Goal: Task Accomplishment & Management: Use online tool/utility

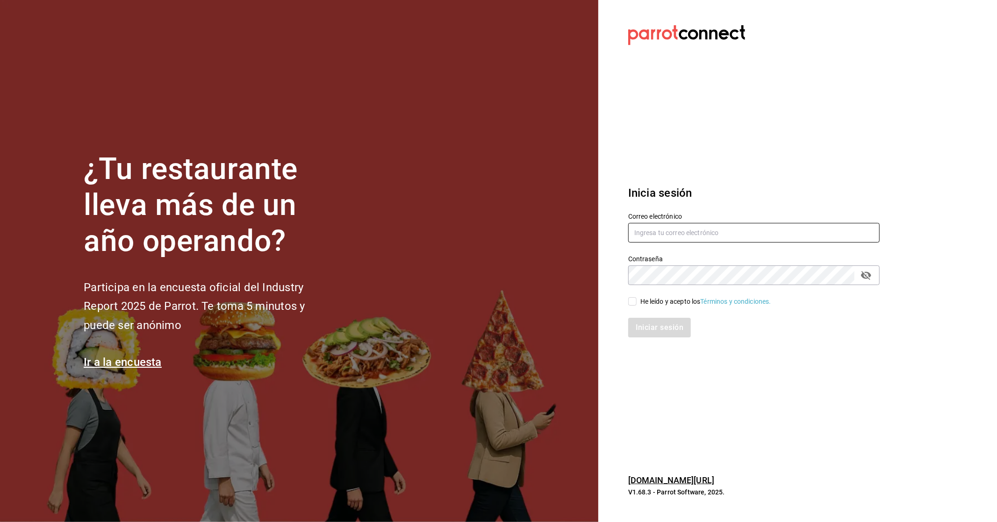
type input "[EMAIL_ADDRESS][DOMAIN_NAME]"
click at [634, 302] on input "He leído y acepto los Términos y condiciones." at bounding box center [633, 301] width 8 height 8
checkbox input "true"
click at [667, 329] on button "Iniciar sesión" at bounding box center [661, 328] width 64 height 20
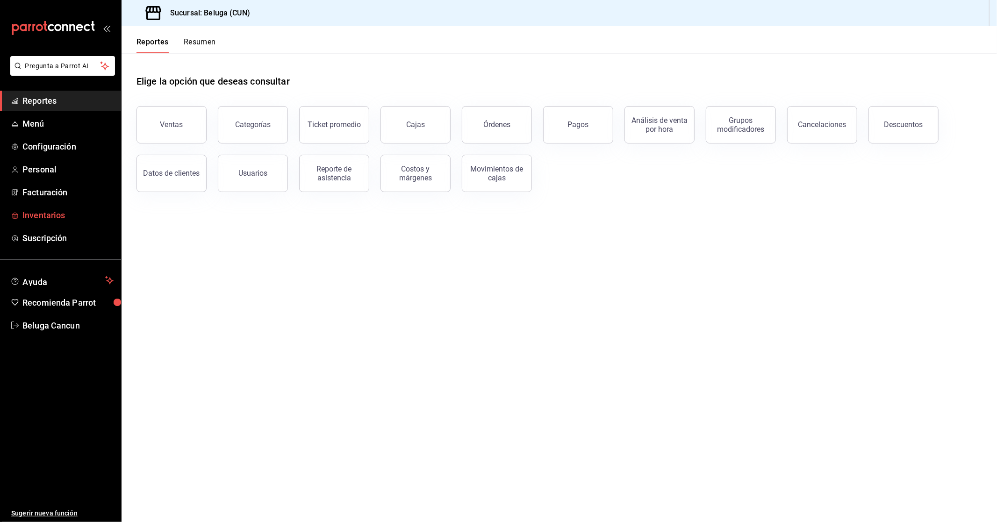
click at [65, 212] on span "Inventarios" at bounding box center [67, 215] width 91 height 13
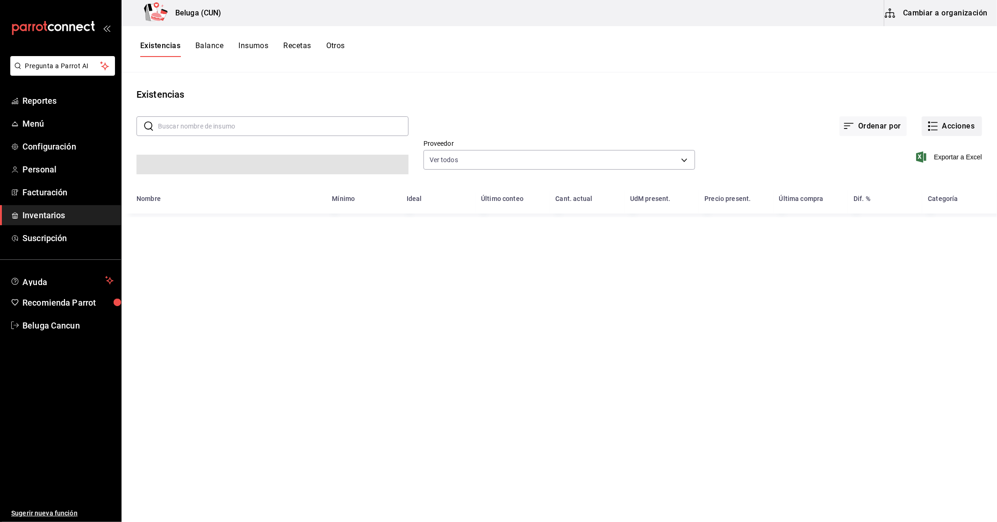
click at [960, 124] on button "Acciones" at bounding box center [952, 126] width 60 height 20
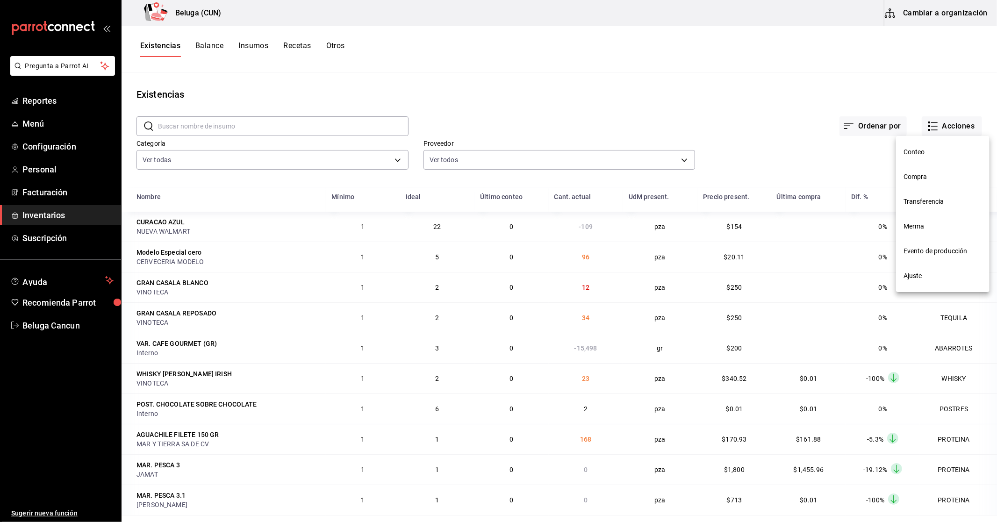
click at [927, 179] on span "Compra" at bounding box center [943, 177] width 79 height 10
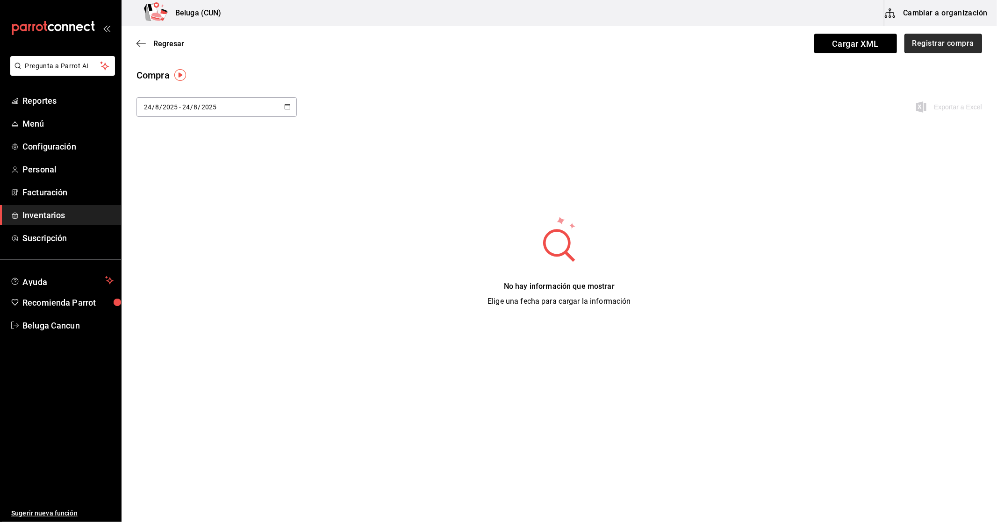
click at [945, 45] on button "Registrar compra" at bounding box center [944, 44] width 78 height 20
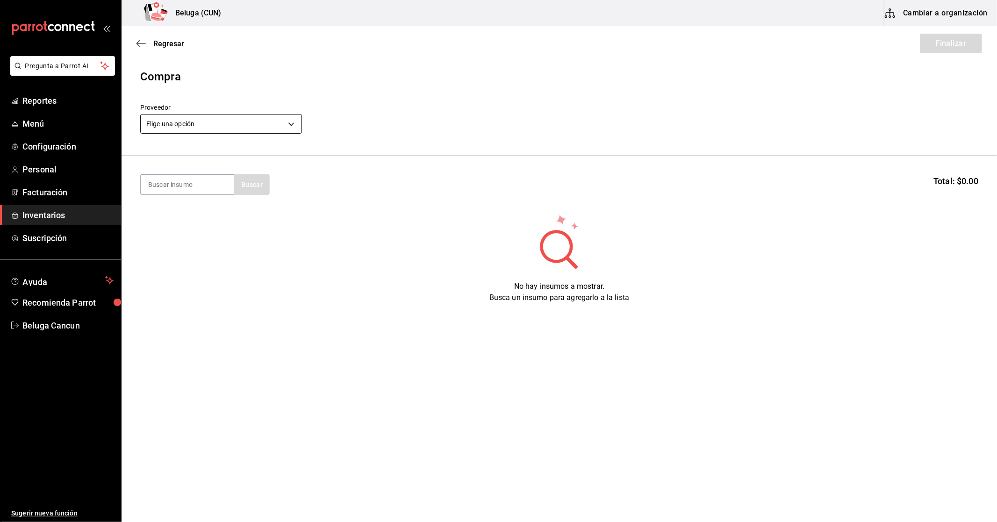
click at [264, 120] on body "Pregunta a Parrot AI Reportes Menú Configuración Personal Facturación Inventari…" at bounding box center [498, 235] width 997 height 470
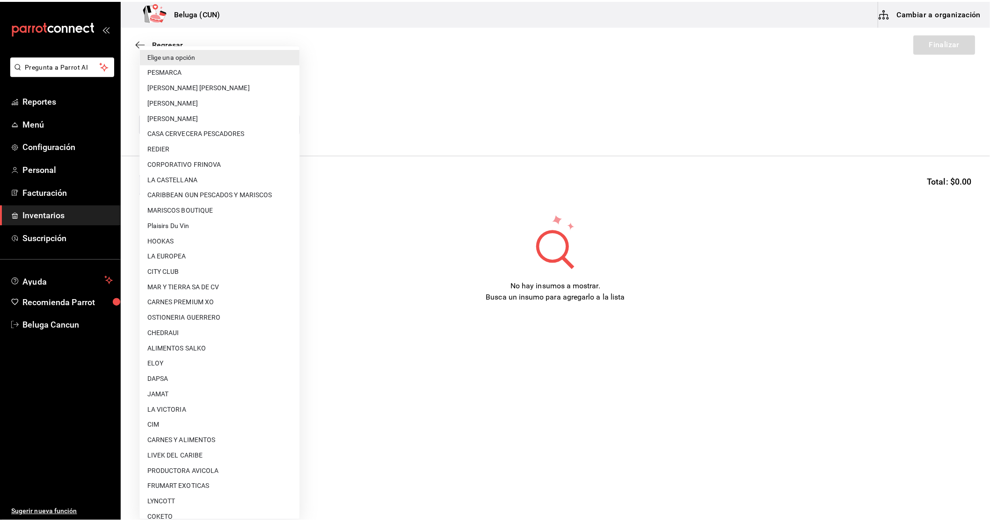
scroll to position [347, 0]
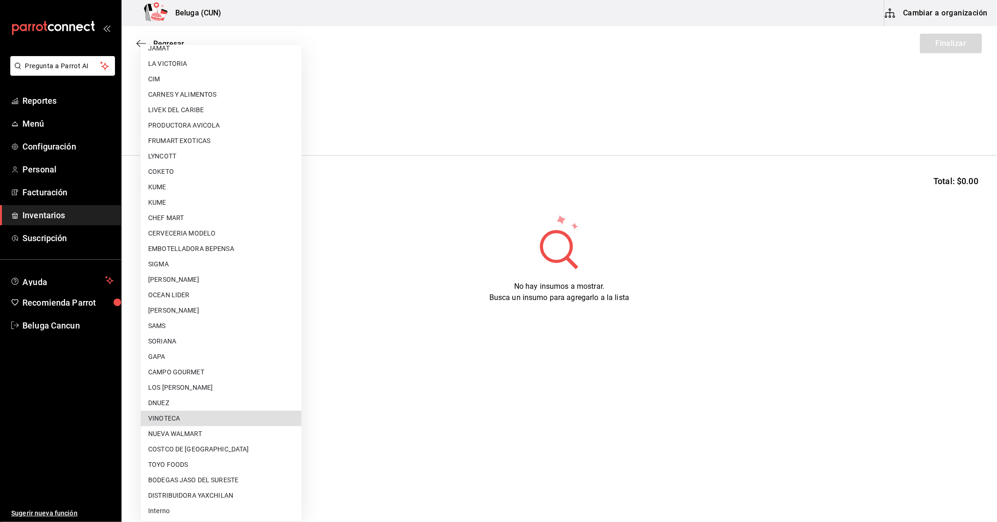
click at [210, 414] on li "VINOTECA" at bounding box center [221, 418] width 161 height 15
type input "d4d4293c-322b-4e25-897b-4581bb721d8b"
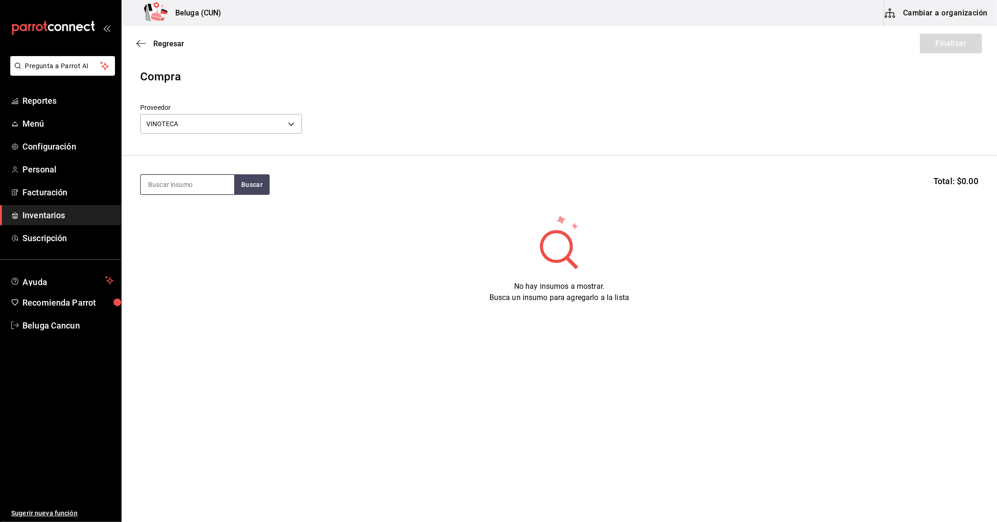
click at [188, 188] on input at bounding box center [188, 185] width 94 height 20
click at [252, 187] on button "Buscar" at bounding box center [252, 184] width 36 height 21
click at [185, 189] on input "chandon 200" at bounding box center [188, 185] width 94 height 20
type input "chandon"
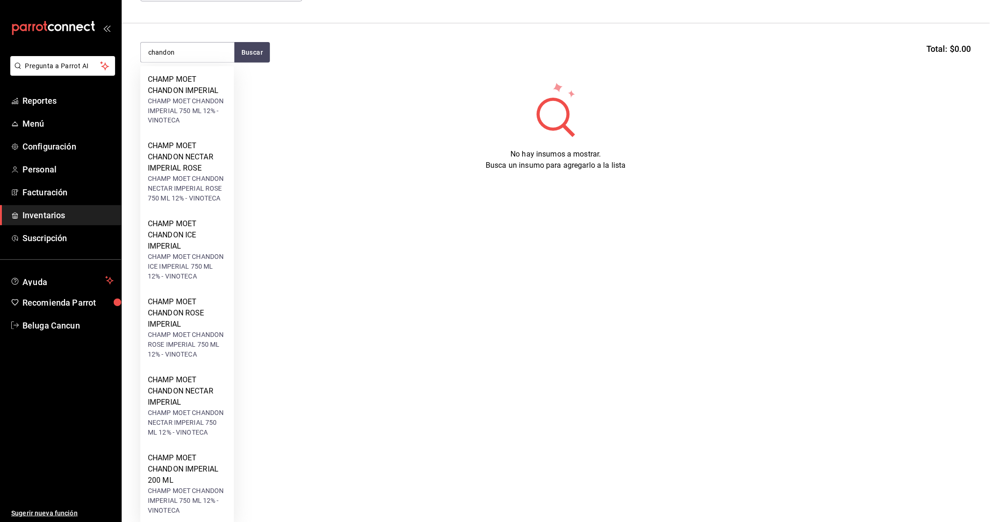
scroll to position [137, 0]
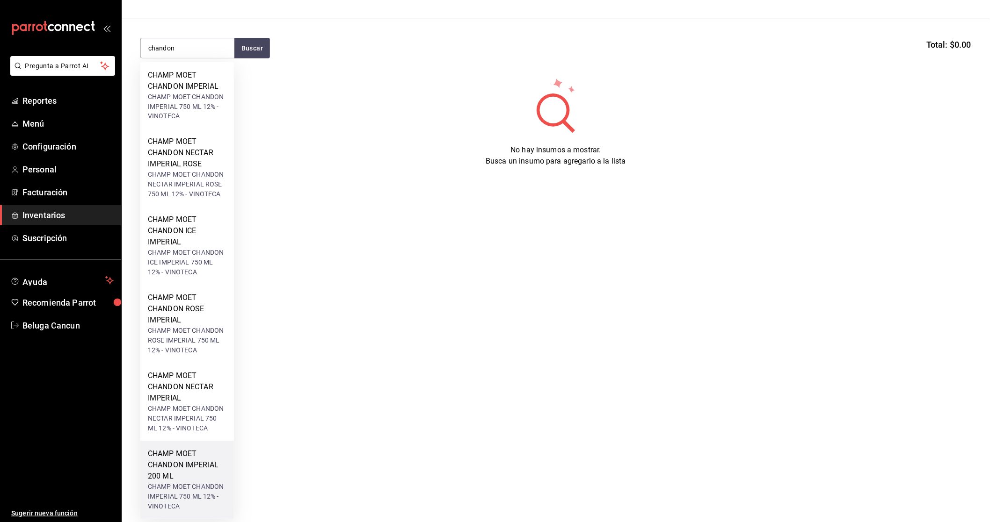
click at [197, 465] on div "CHAMP MOET CHANDON IMPERIAL 200 ML" at bounding box center [187, 466] width 79 height 34
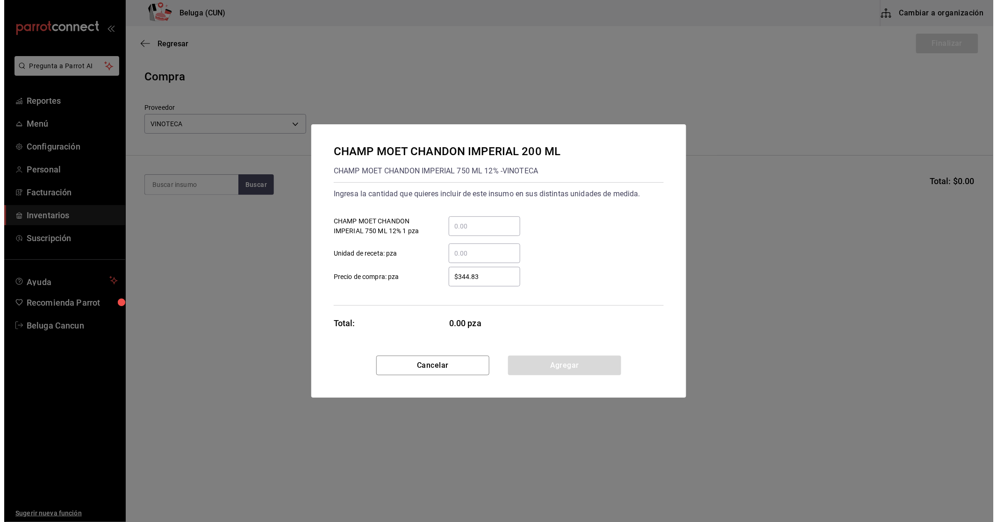
scroll to position [0, 0]
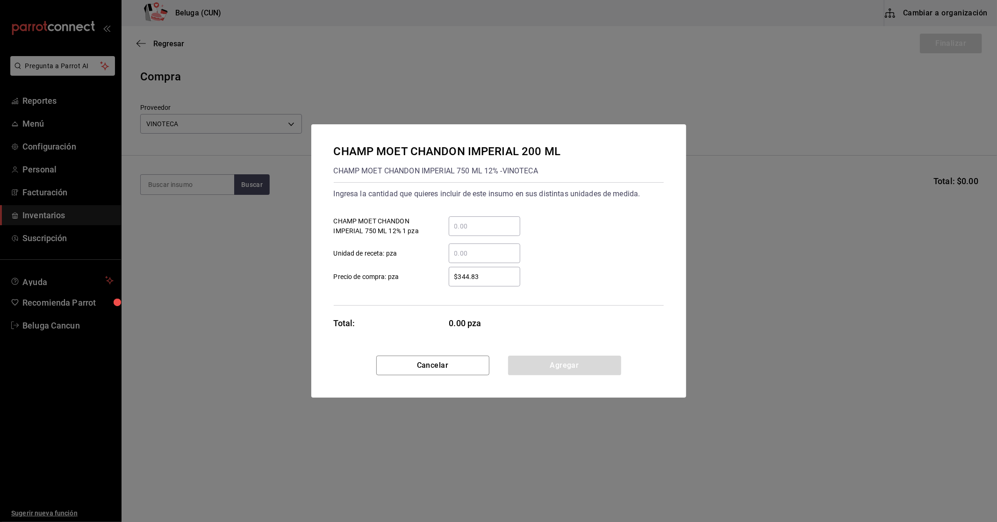
click at [468, 217] on div "​" at bounding box center [485, 227] width 72 height 20
click at [468, 221] on input "​ CHAMP MOET CHANDON IMPERIAL 750 ML 12% 1 pza" at bounding box center [485, 226] width 72 height 11
type input "6"
type input "$344.83"
click button "Agregar" at bounding box center [564, 366] width 113 height 20
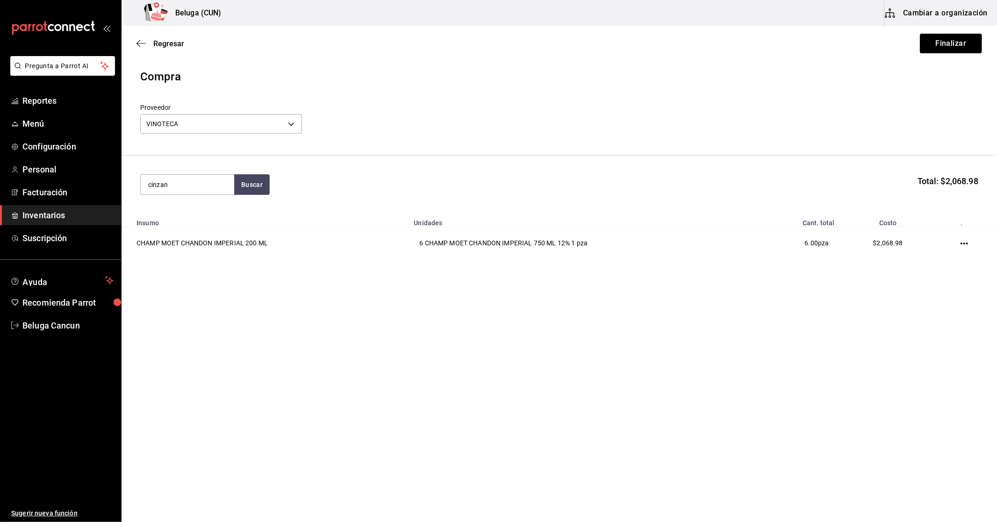
type input "cinzan"
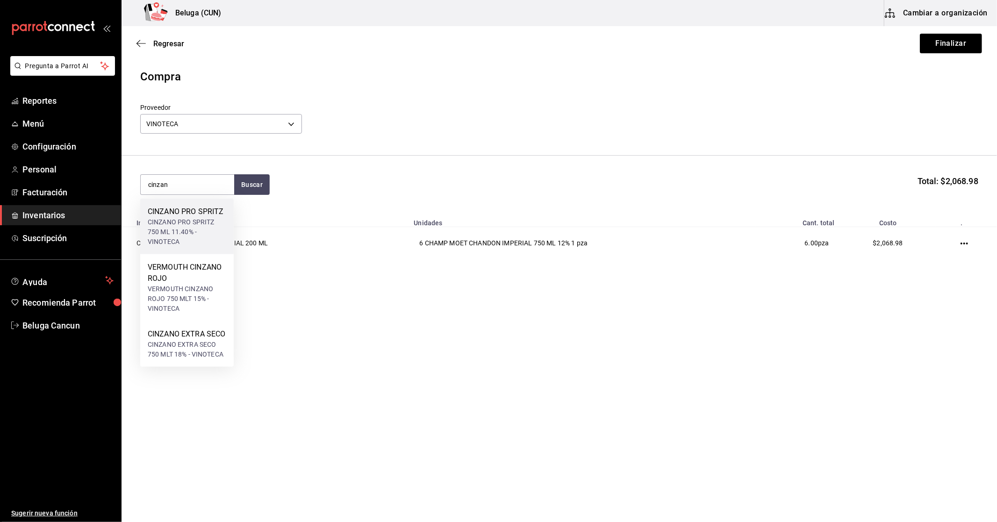
click at [171, 227] on div "CINZANO PRO SPRITZ 750 ML 11.40% - VINOTECA" at bounding box center [187, 231] width 79 height 29
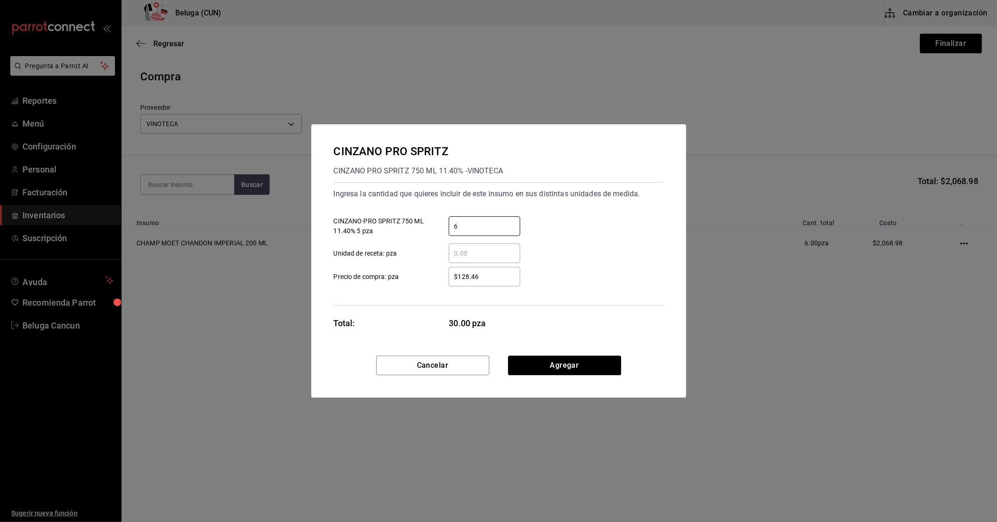
type input "6"
type input "$144.14"
click button "Agregar" at bounding box center [564, 366] width 113 height 20
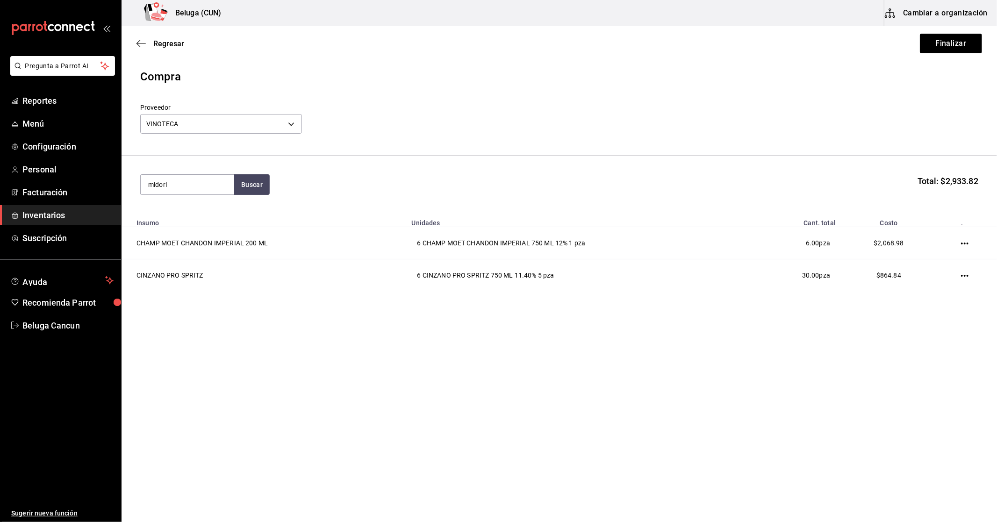
type input "midori"
click at [202, 226] on div "LICOR MIDORI 750 ML 20% - VINOTECA" at bounding box center [187, 227] width 79 height 20
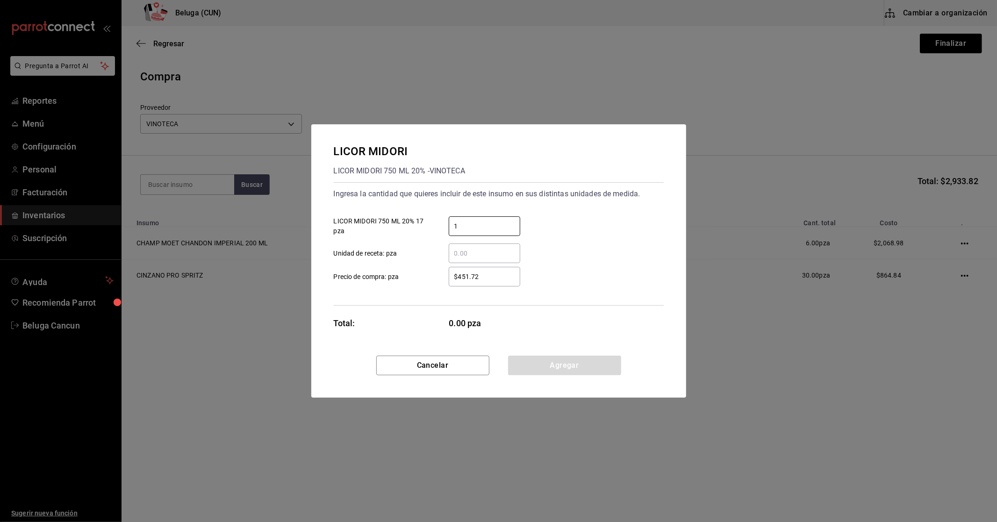
type input "1"
drag, startPoint x: 494, startPoint y: 276, endPoint x: 497, endPoint y: 270, distance: 6.9
click at [494, 276] on input "$452" at bounding box center [485, 276] width 72 height 11
type input "$452.09"
click at [562, 359] on button "Agregar" at bounding box center [564, 366] width 113 height 20
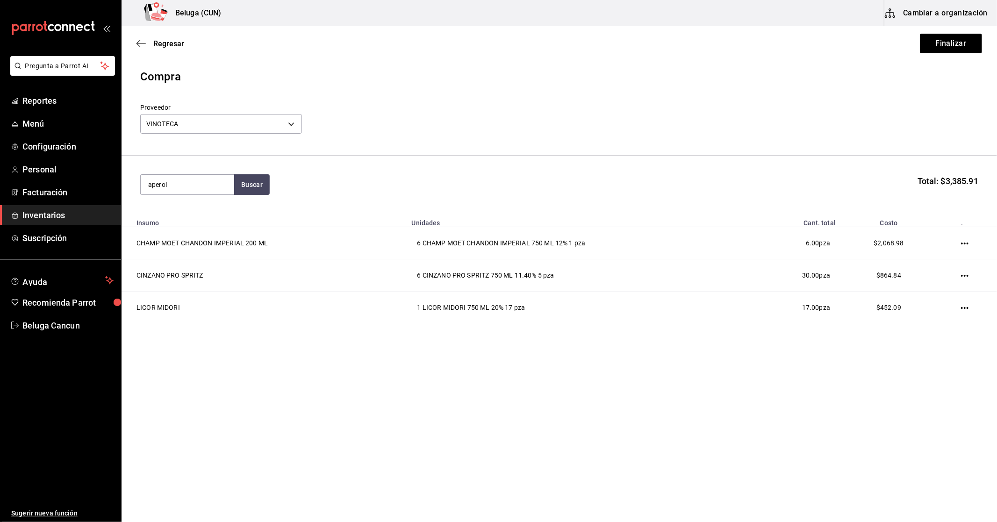
type input "aperol"
click at [202, 216] on div "LICOR APEROL" at bounding box center [187, 211] width 79 height 11
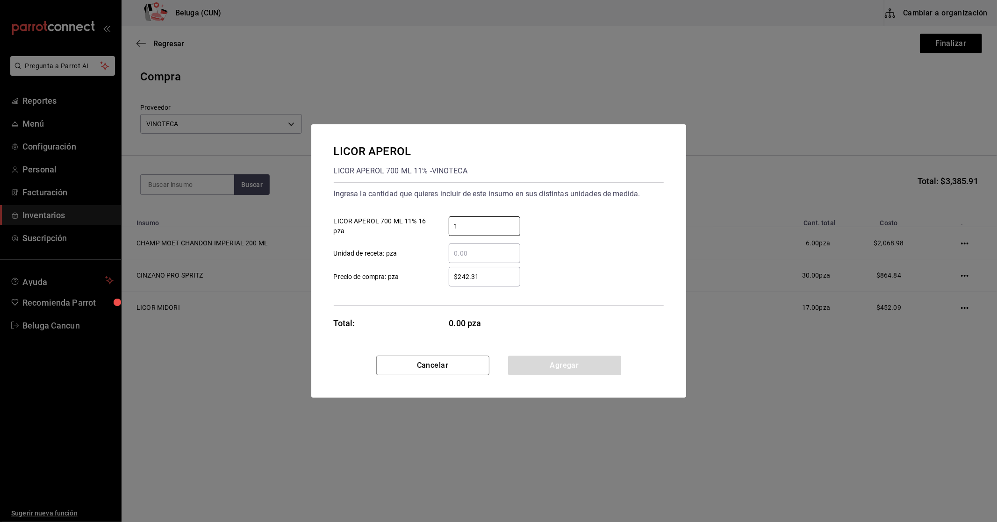
type input "1"
type input "$265.52"
click button "Agregar" at bounding box center [564, 366] width 113 height 20
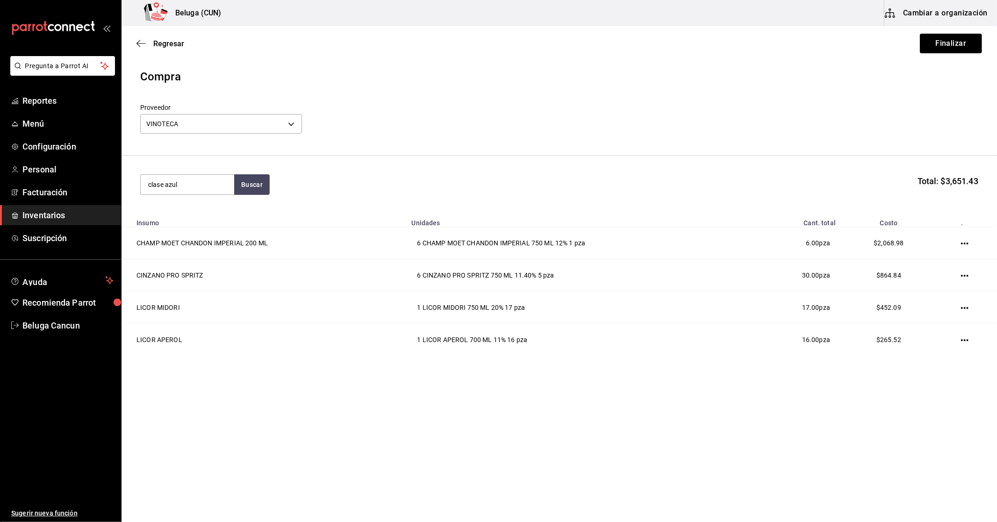
type input "clase azul"
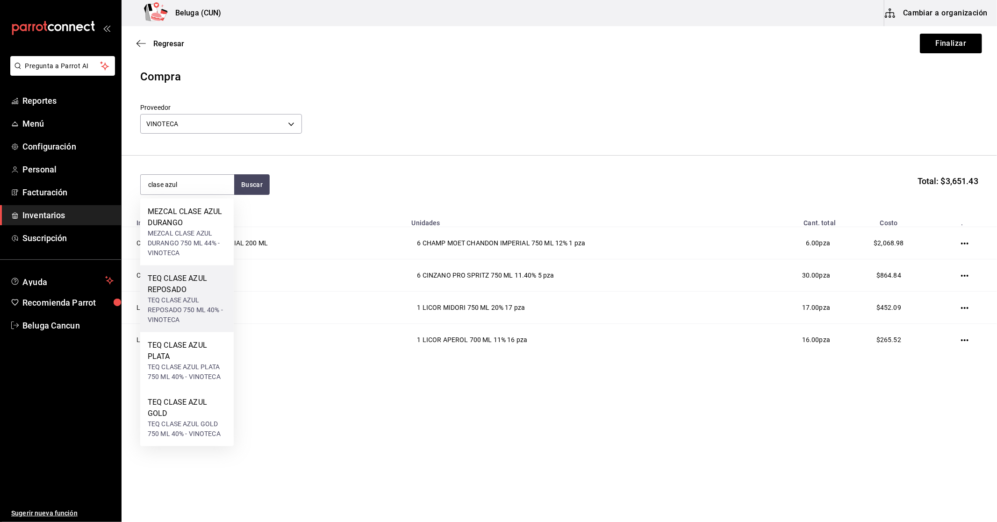
click at [184, 310] on div "TEQ CLASE AZUL REPOSADO 750 ML 40% - VINOTECA" at bounding box center [187, 310] width 79 height 29
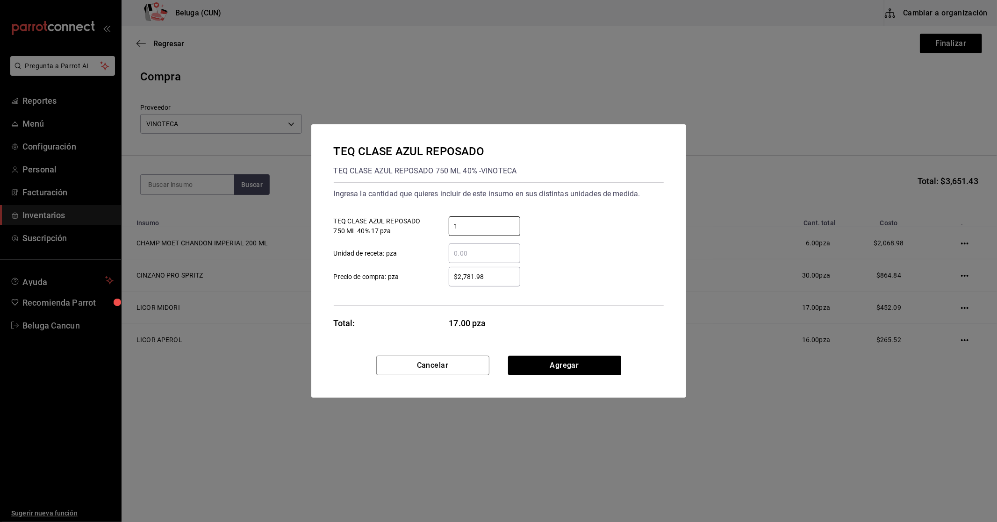
type input "1"
type input "$2,894.06"
click button "Agregar" at bounding box center [564, 366] width 113 height 20
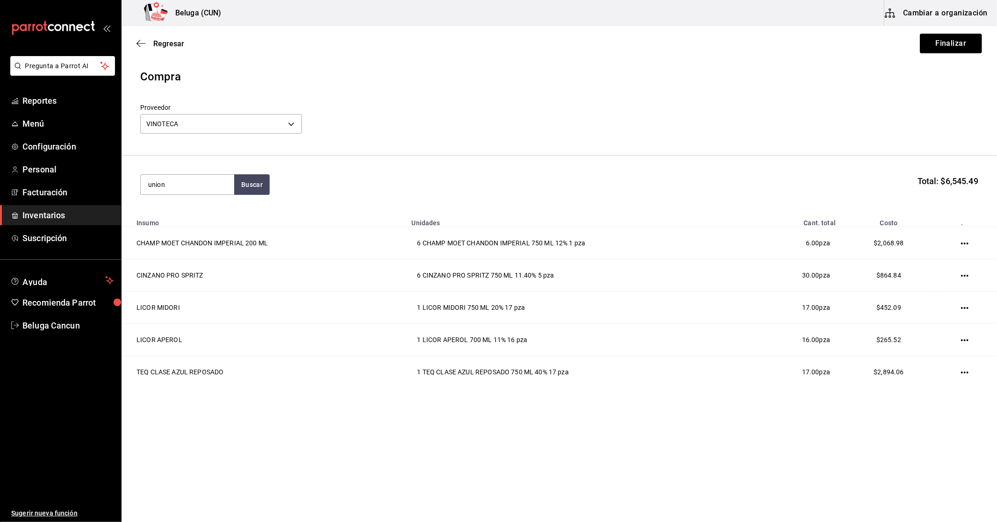
type input "union"
click at [179, 239] on div "MEZCAL UNION JOVEN 700 ML 35% - VINOTECA" at bounding box center [187, 239] width 79 height 20
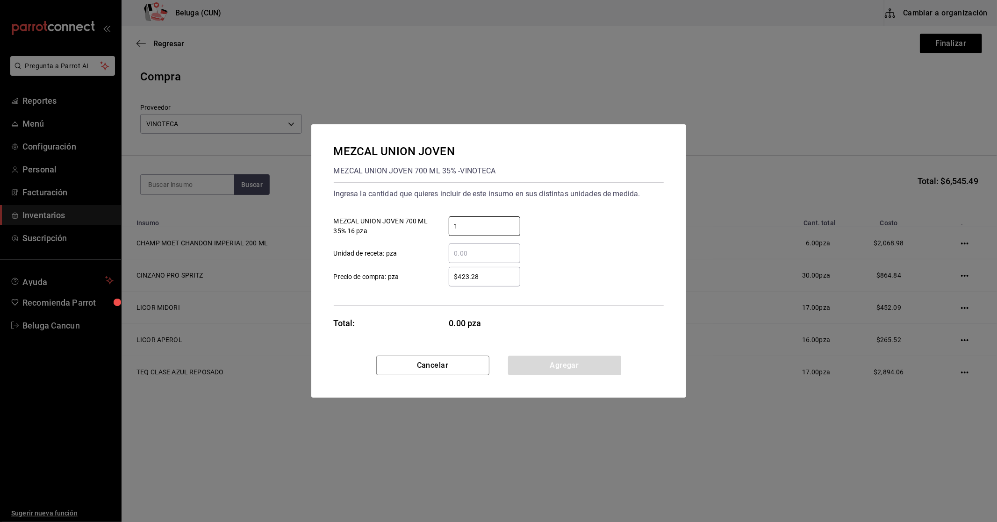
type input "1"
type input "$409.49"
click button "Agregar" at bounding box center [564, 366] width 113 height 20
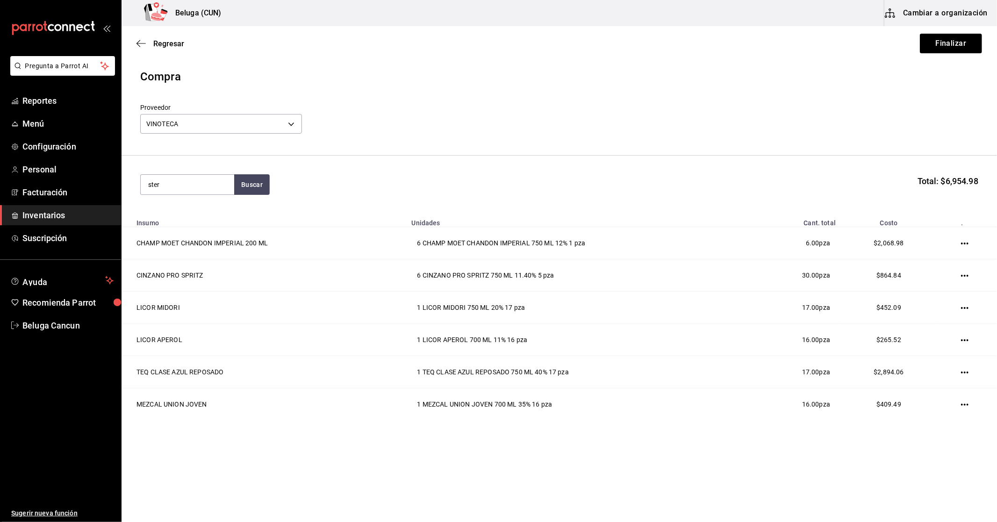
type input "ster"
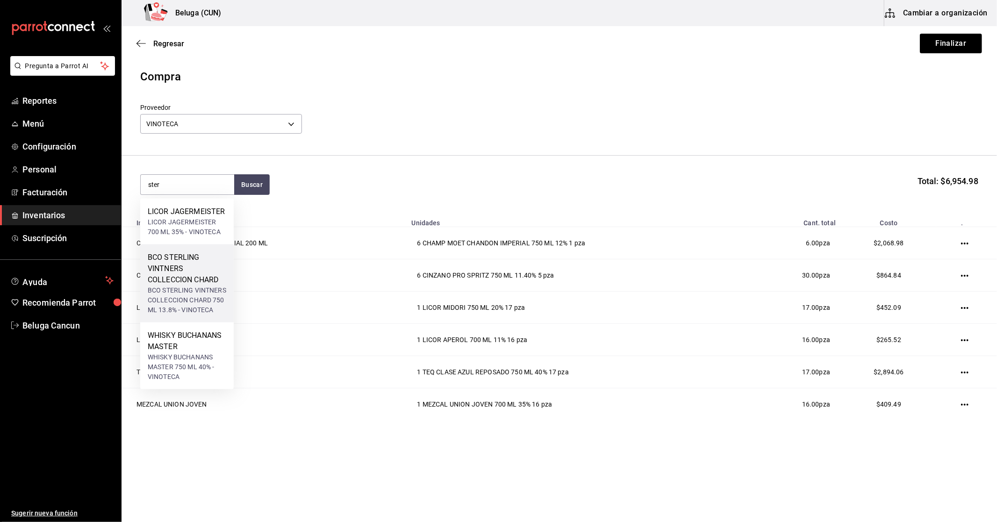
click at [195, 286] on div "BCO STERLING VINTNERS COLLECCION CHARD 750 ML 13.8% - VINOTECA" at bounding box center [187, 300] width 79 height 29
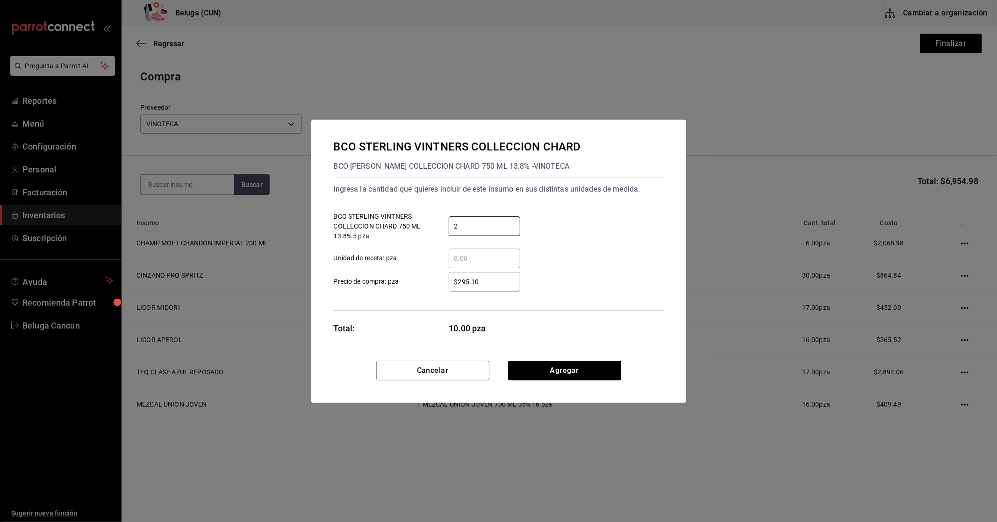
type input "2"
type input "$302.69"
click button "Agregar" at bounding box center [564, 371] width 113 height 20
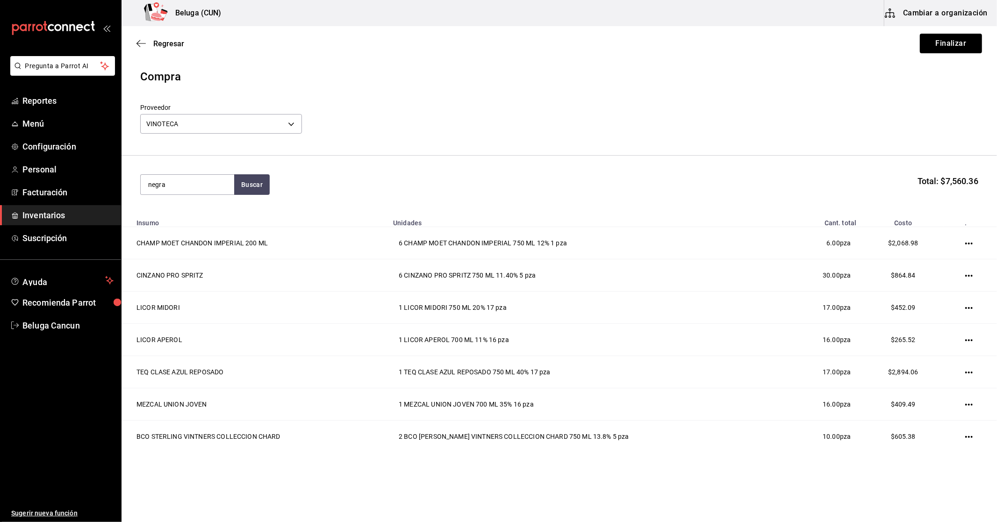
type input "negra"
click at [171, 220] on div "WHISKY ETIQUETA NEGRA" at bounding box center [187, 217] width 79 height 22
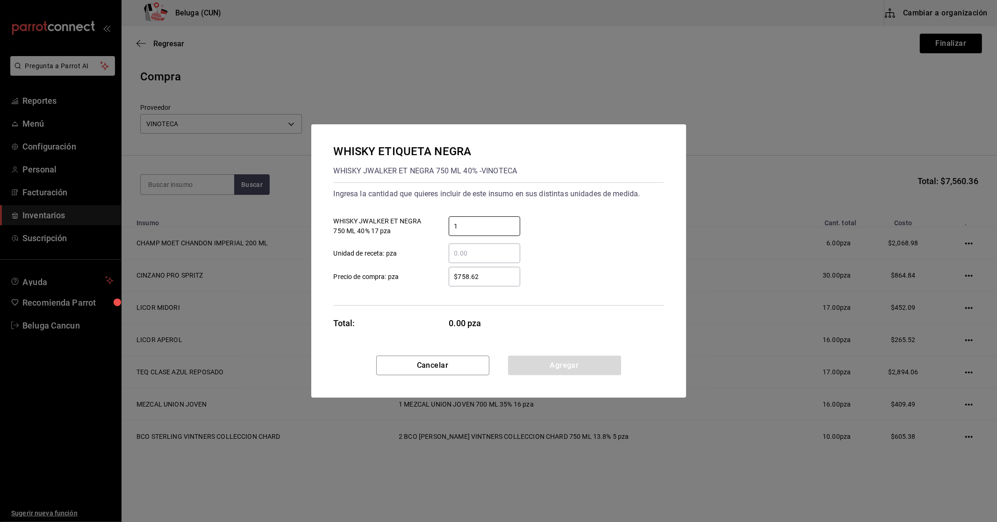
type input "1"
type input "$710.35"
click button "Agregar" at bounding box center [564, 366] width 113 height 20
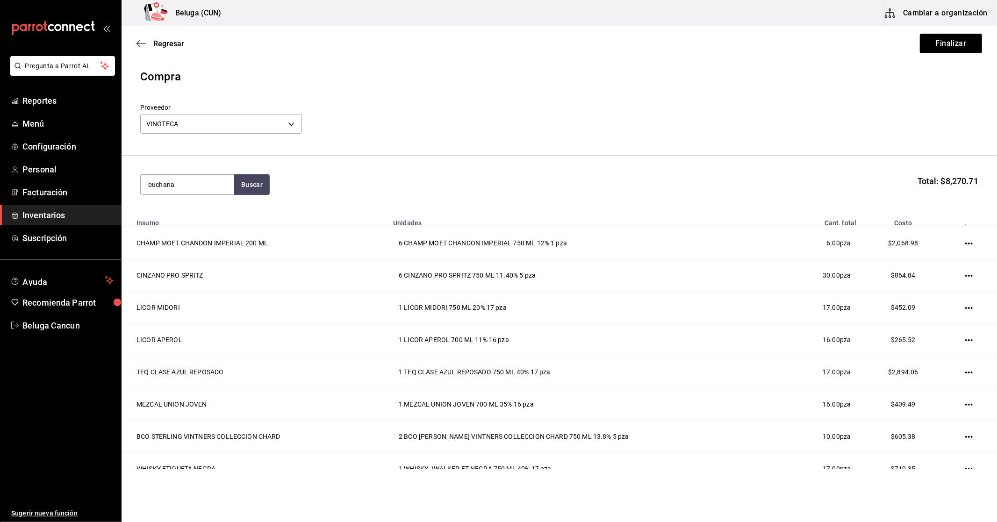
type input "buchana"
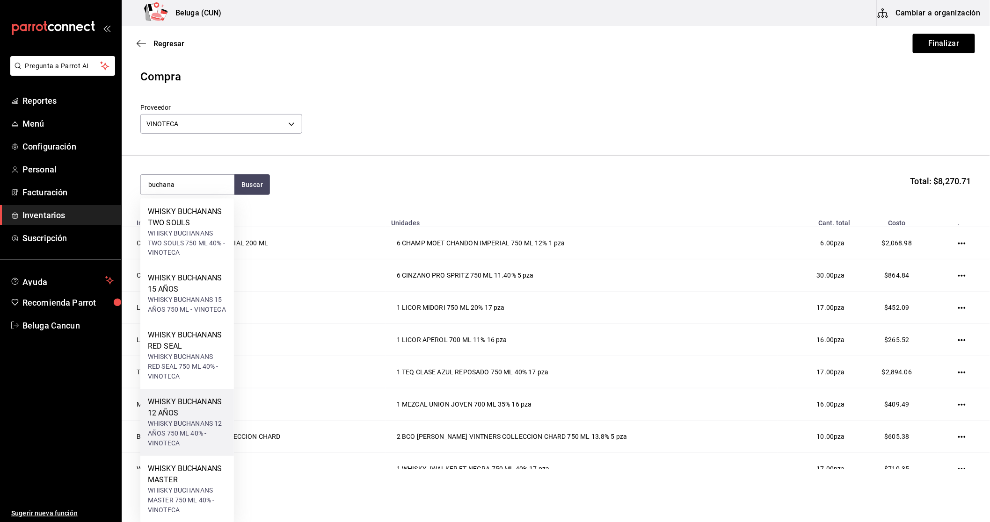
click at [205, 397] on div "WHISKY BUCHANANS 12 AÑOS" at bounding box center [187, 408] width 79 height 22
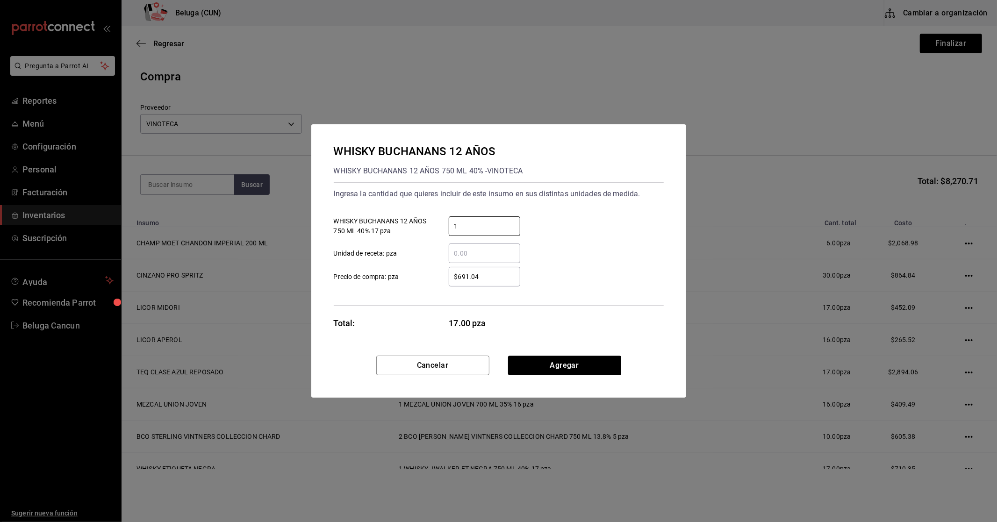
type input "1"
type input "$618.01"
click button "Agregar" at bounding box center [564, 366] width 113 height 20
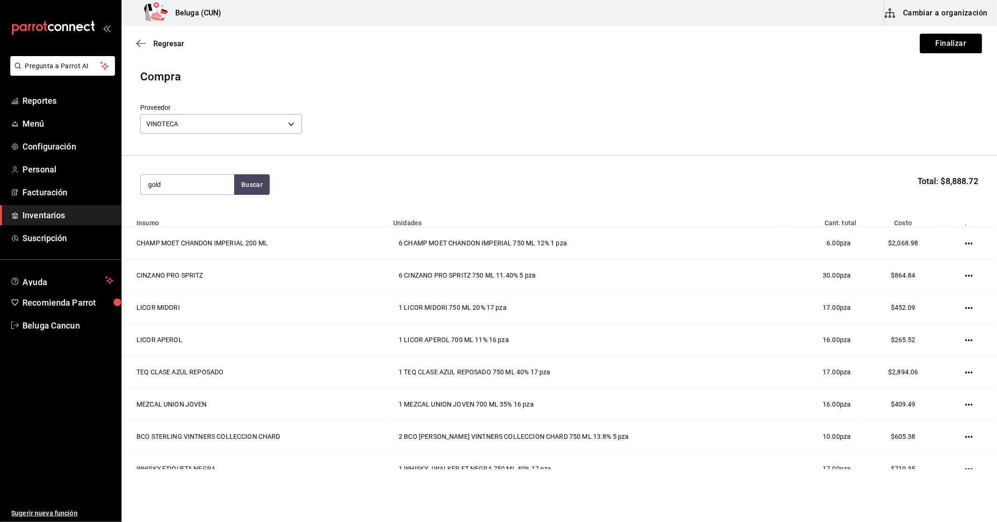
type input "gold"
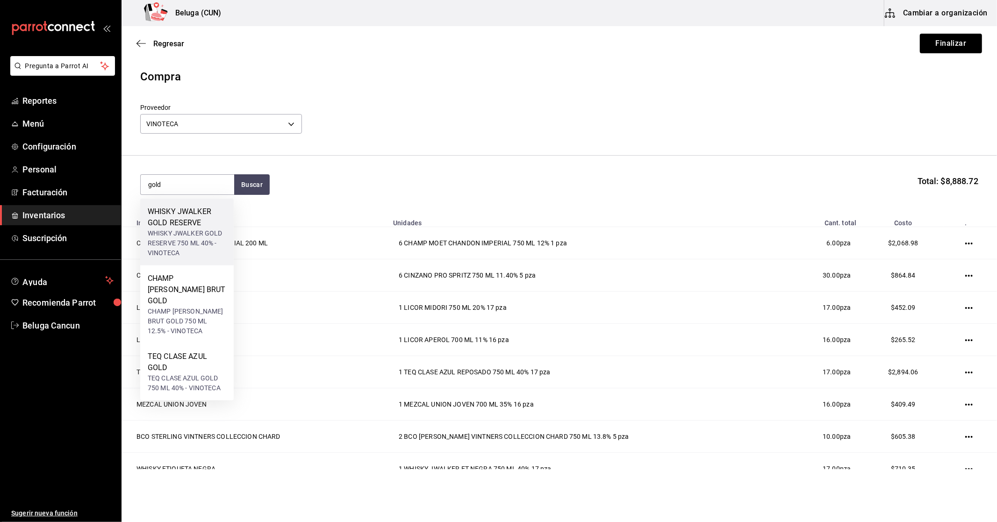
click at [192, 246] on div "WHISKY JWALKER GOLD RESERVE 750 ML 40% - VINOTECA" at bounding box center [187, 243] width 79 height 29
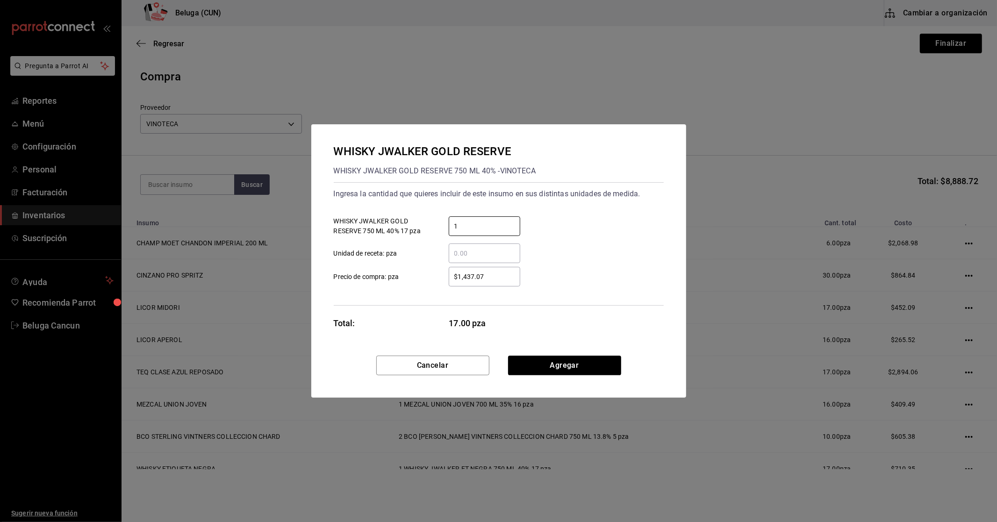
type input "1"
click button "Agregar" at bounding box center [564, 366] width 113 height 20
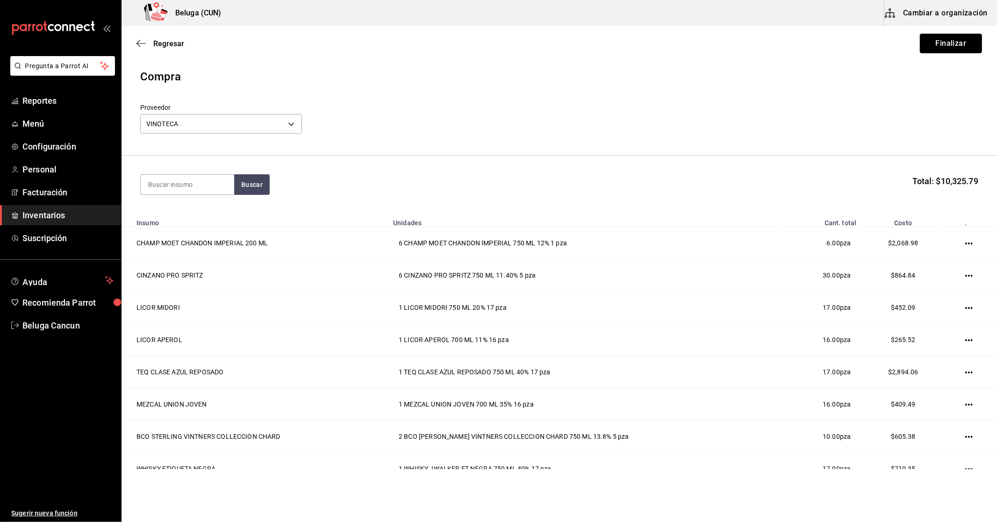
click at [940, 45] on button "Finalizar" at bounding box center [951, 44] width 62 height 20
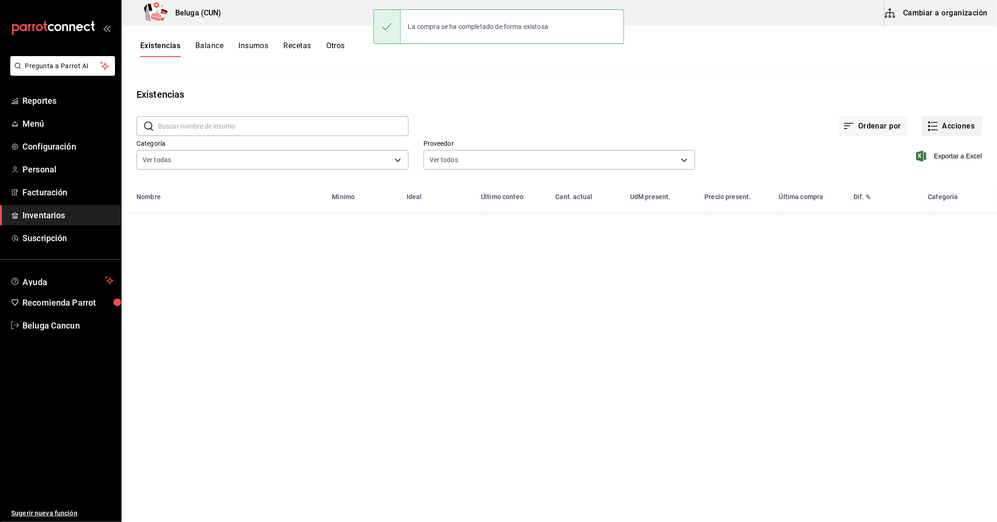
click at [954, 135] on button "Acciones" at bounding box center [952, 126] width 60 height 20
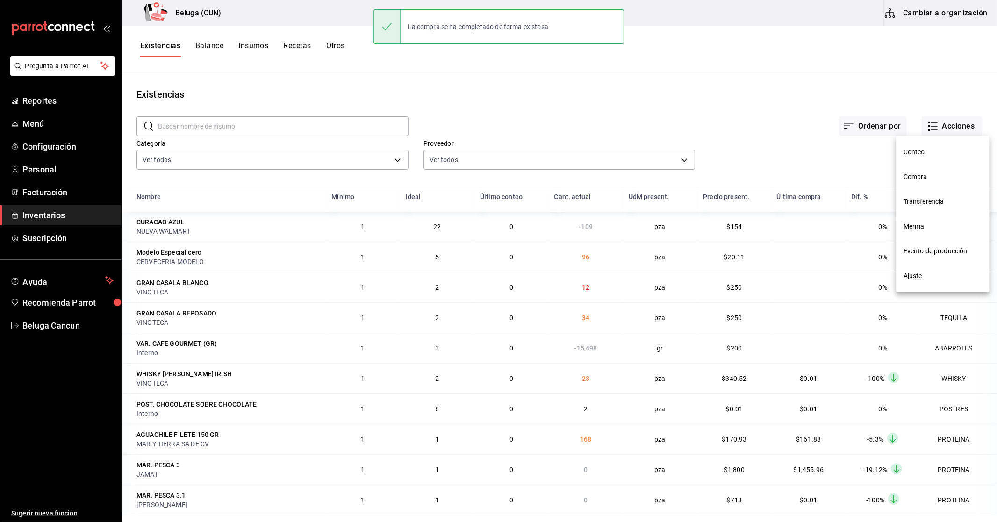
click at [941, 173] on span "Compra" at bounding box center [943, 177] width 79 height 10
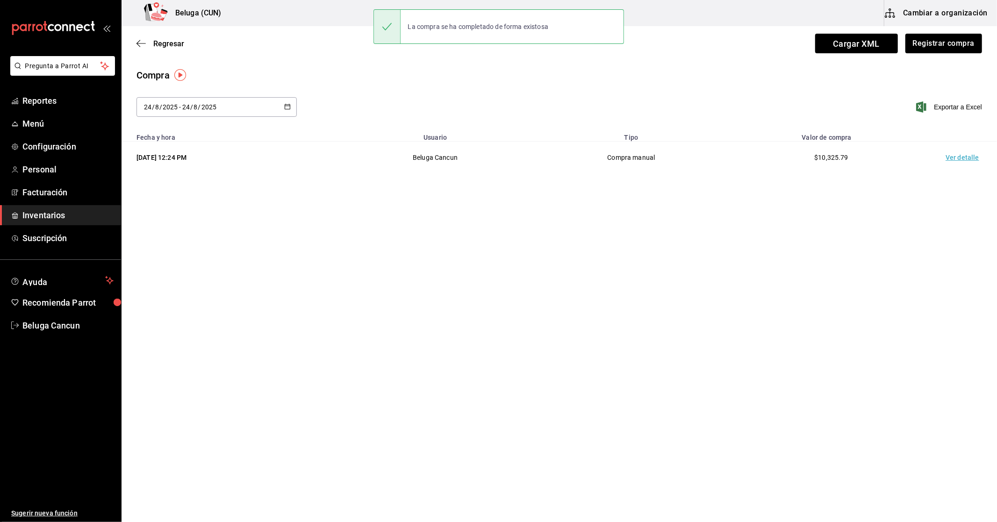
click at [948, 157] on td "Ver detalle" at bounding box center [964, 158] width 65 height 32
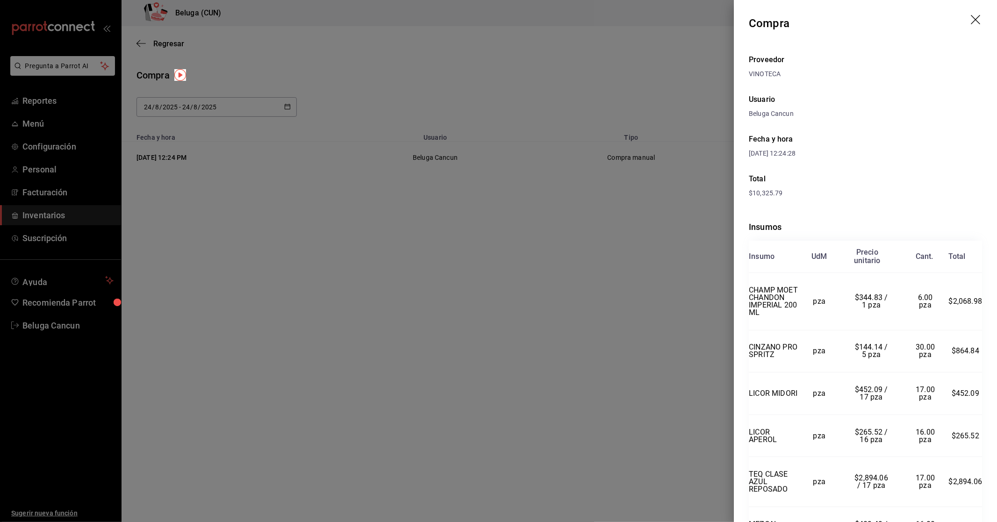
drag, startPoint x: 910, startPoint y: 184, endPoint x: 970, endPoint y: 183, distance: 59.9
click at [970, 183] on div "Total" at bounding box center [865, 178] width 233 height 11
click at [943, 214] on div "Insumos Insumo UdM Precio unitario Cant. Total CHAMP MOET CHANDON IMPERIAL 200 …" at bounding box center [865, 498] width 233 height 584
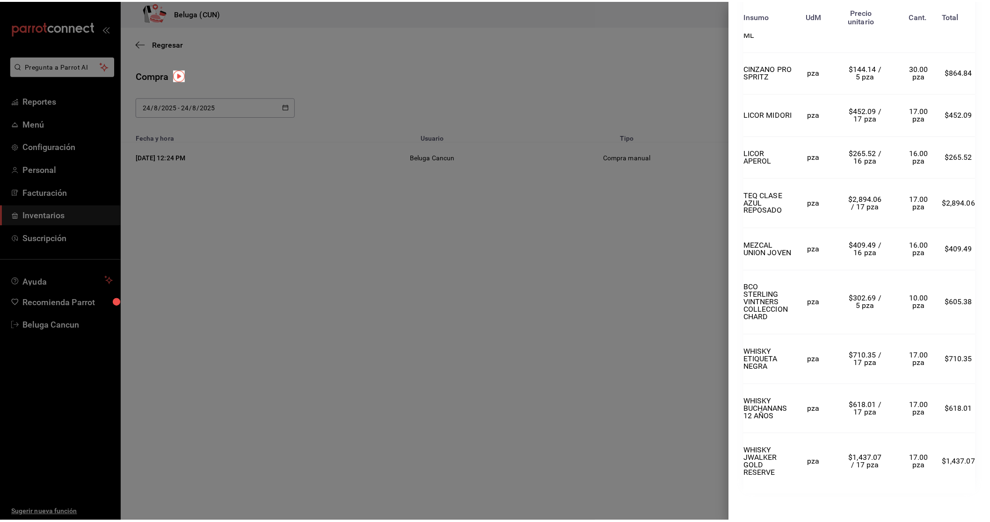
scroll to position [297, 0]
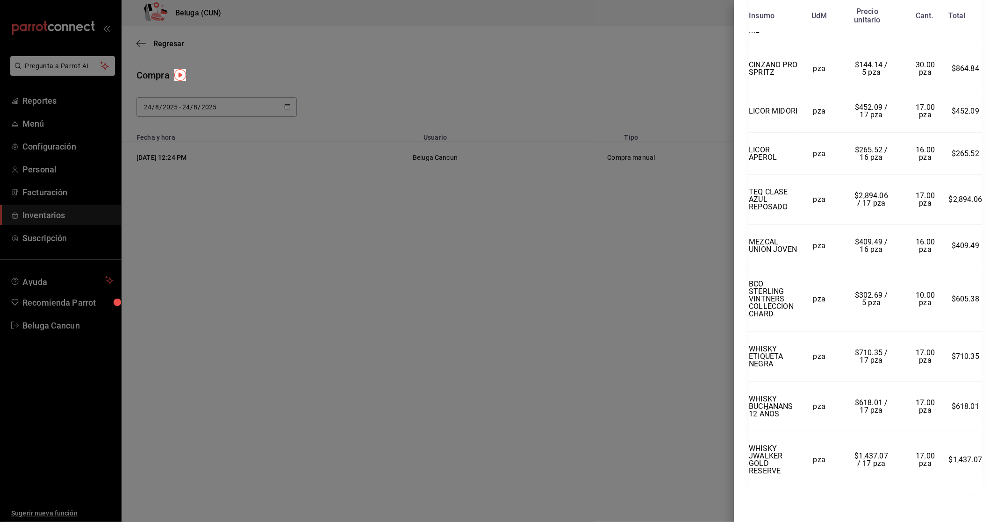
click at [511, 425] on div at bounding box center [498, 261] width 997 height 522
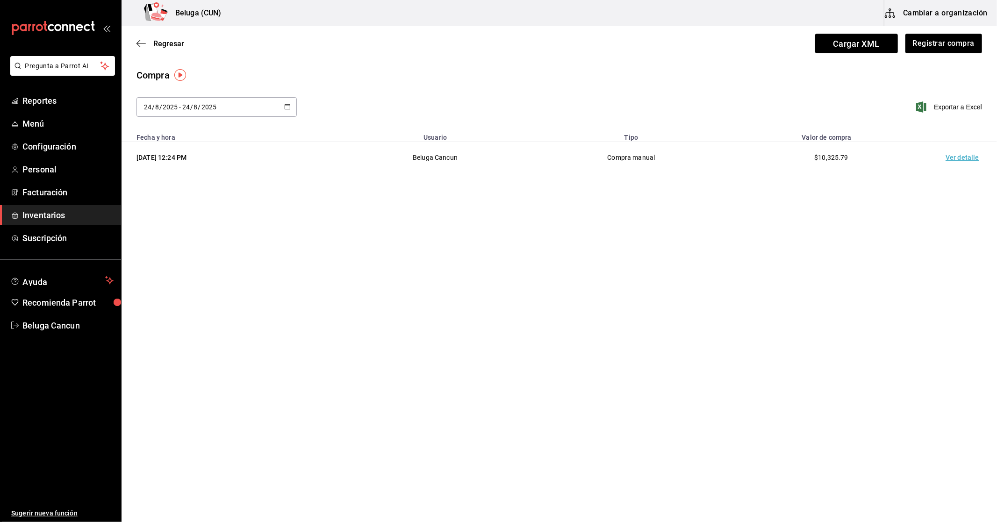
click at [66, 214] on span "Inventarios" at bounding box center [67, 215] width 91 height 13
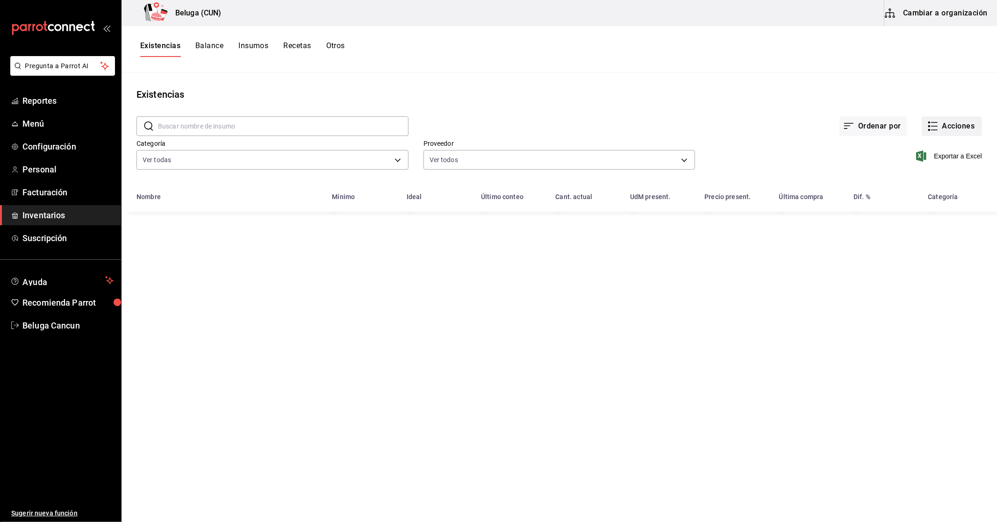
click at [959, 124] on button "Acciones" at bounding box center [952, 126] width 60 height 20
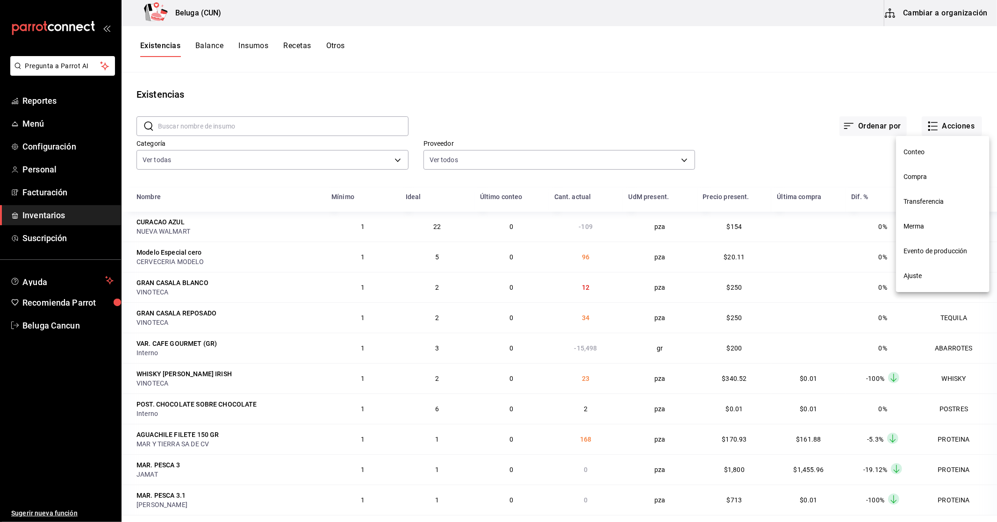
click at [919, 228] on span "Merma" at bounding box center [943, 227] width 79 height 10
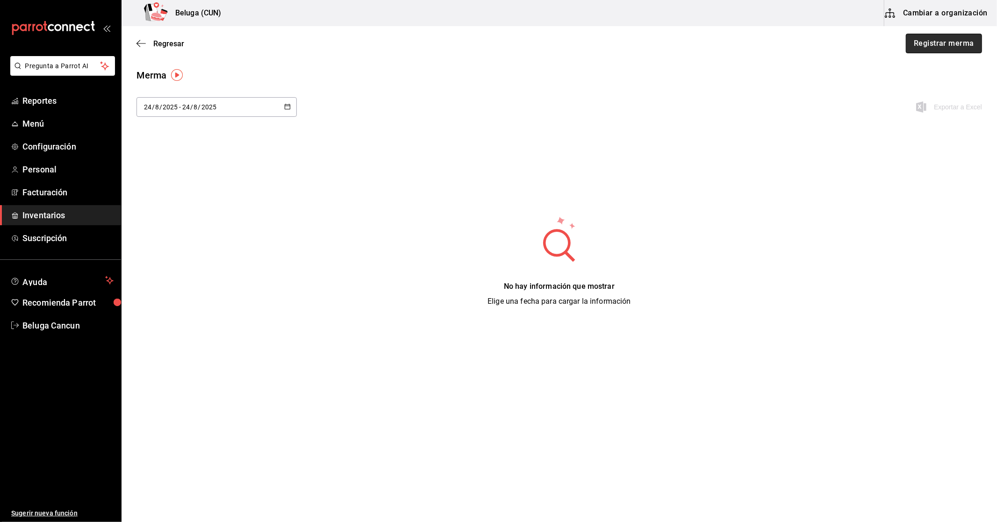
click at [933, 48] on button "Registrar merma" at bounding box center [944, 44] width 76 height 20
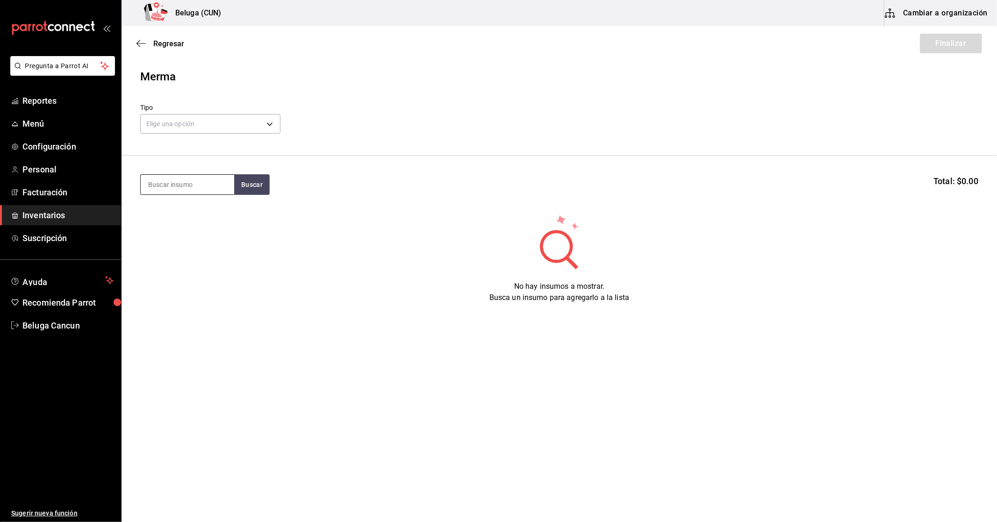
click at [214, 183] on input at bounding box center [188, 185] width 94 height 20
type input "chandon"
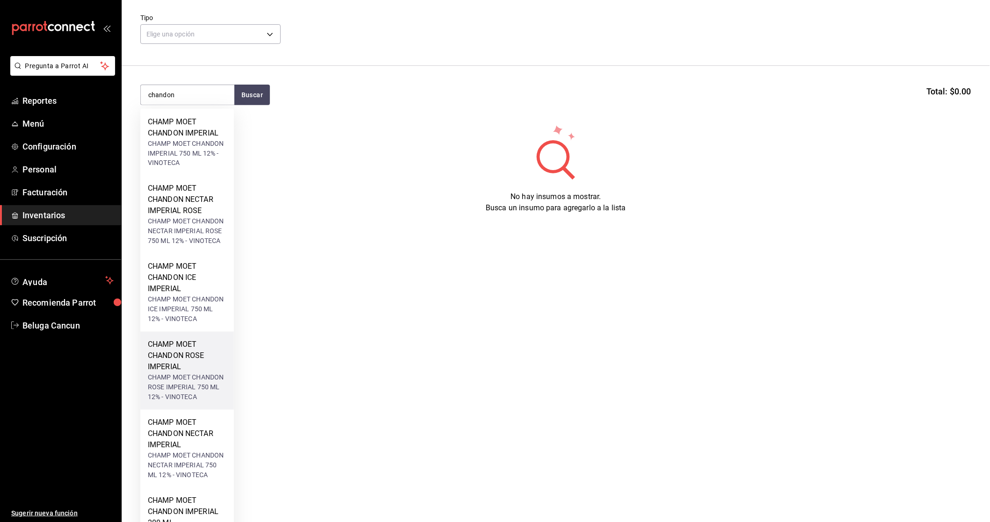
scroll to position [137, 0]
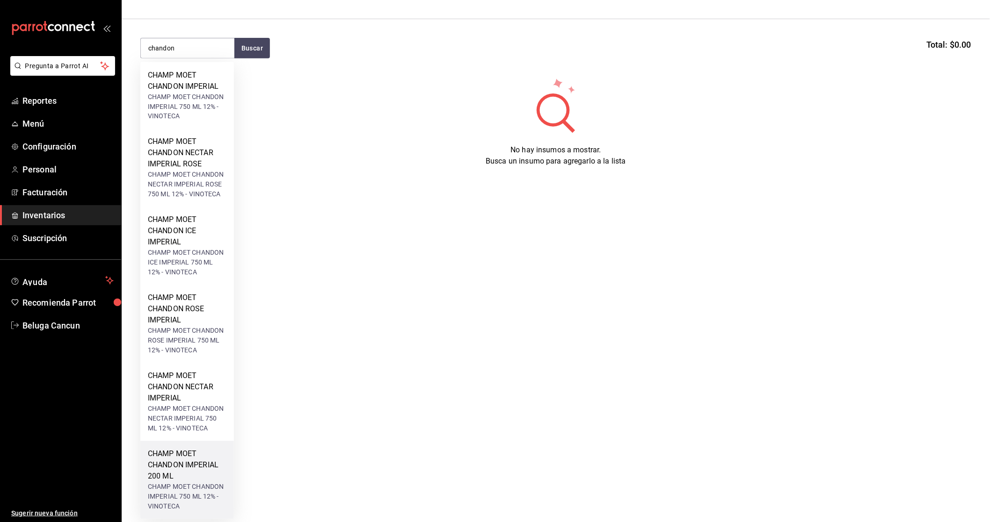
click at [188, 480] on div "CHAMP MOET CHANDON IMPERIAL 200 ML" at bounding box center [187, 466] width 79 height 34
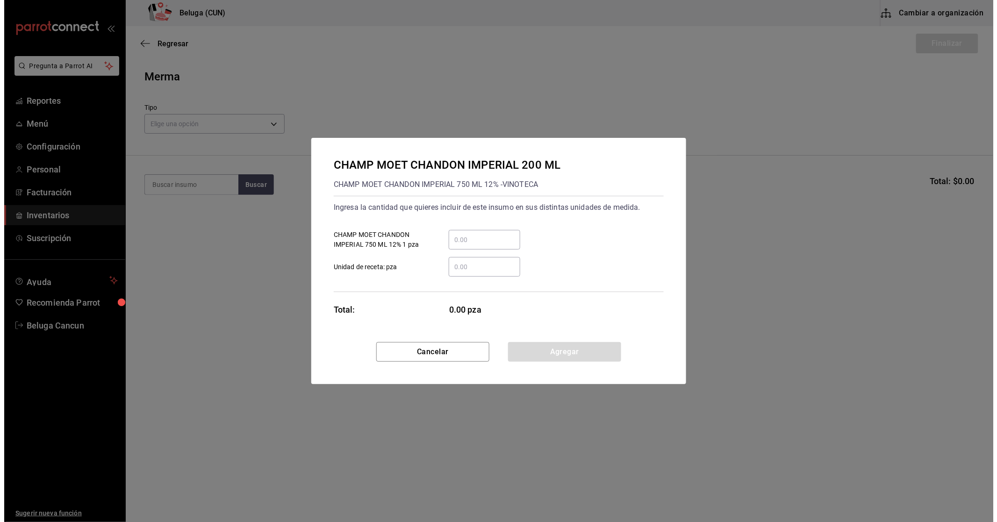
scroll to position [0, 0]
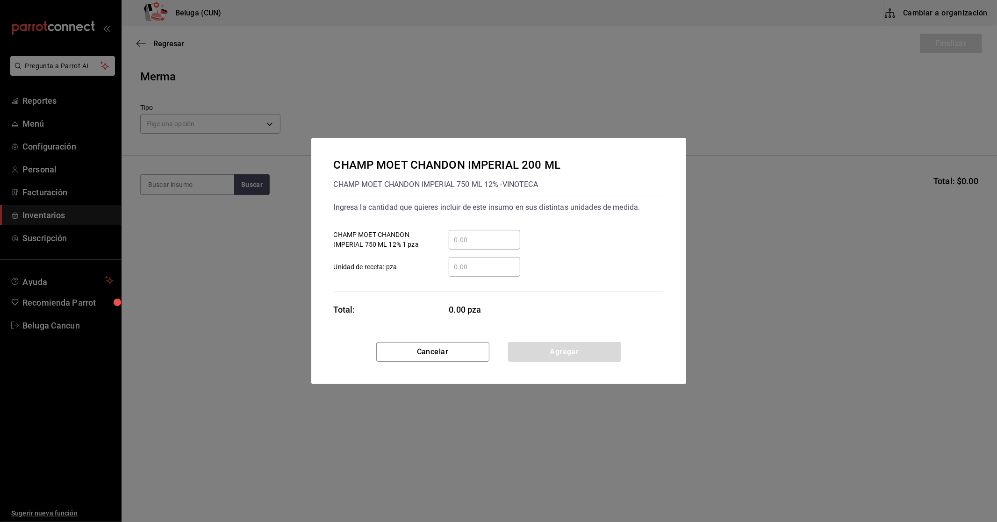
drag, startPoint x: 492, startPoint y: 244, endPoint x: 499, endPoint y: 231, distance: 14.0
click at [492, 243] on input "​ CHAMP MOET CHANDON IMPERIAL 750 ML 12% 1 pza" at bounding box center [485, 239] width 72 height 11
type input "6"
drag, startPoint x: 609, startPoint y: 396, endPoint x: 612, endPoint y: 377, distance: 18.9
click at [609, 396] on div "CHAMP MOET CHANDON IMPERIAL 200 ML CHAMP MOET CHANDON IMPERIAL 750 ML 12% - VIN…" at bounding box center [498, 261] width 997 height 522
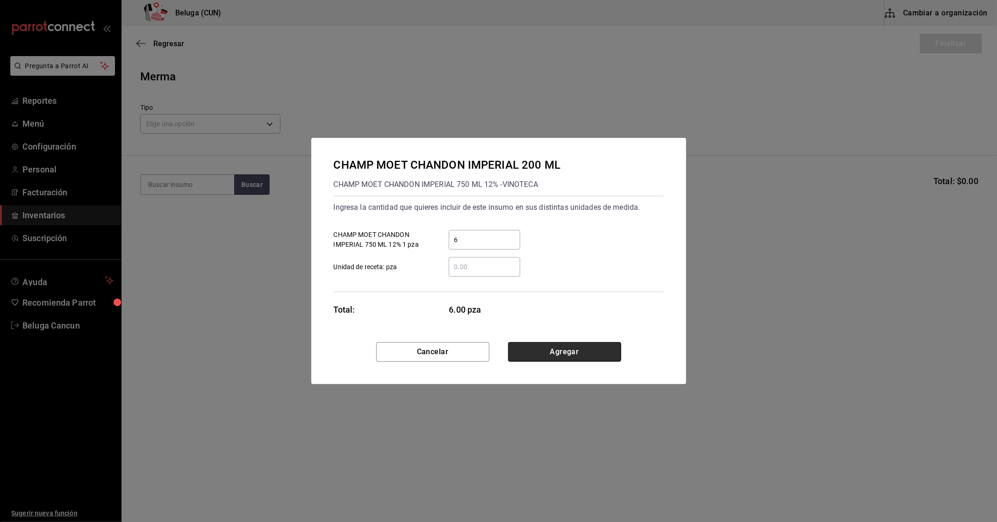
click at [592, 354] on button "Agregar" at bounding box center [564, 352] width 113 height 20
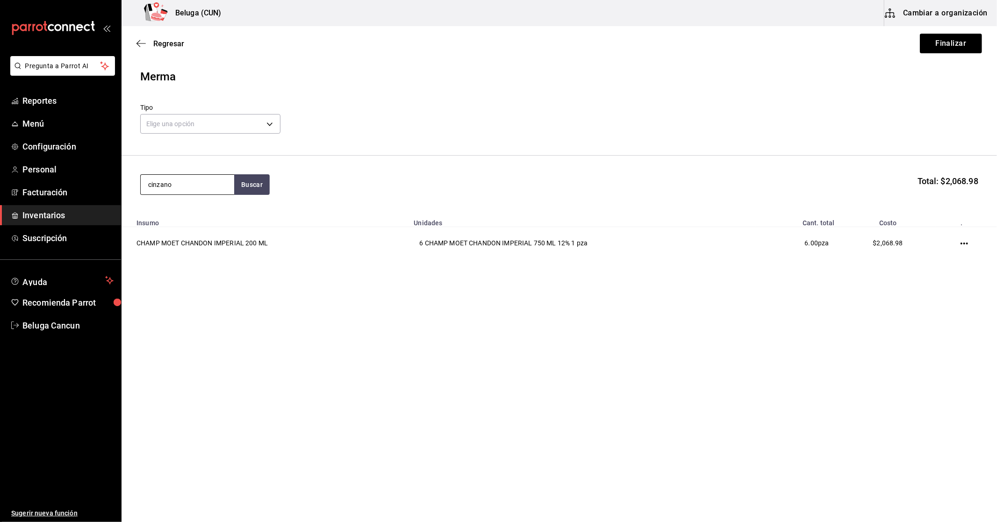
type input "cinzano"
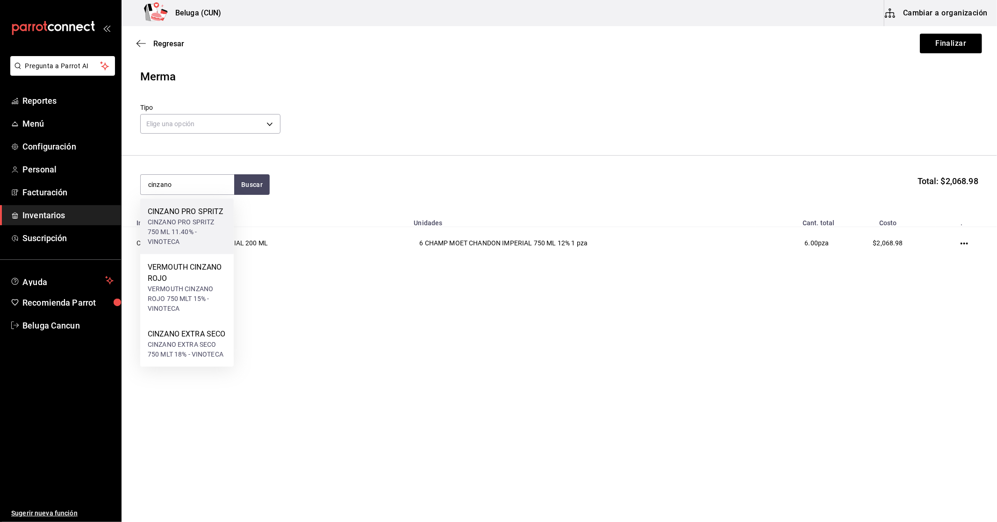
click at [200, 216] on div "CINZANO PRO SPRITZ" at bounding box center [187, 211] width 79 height 11
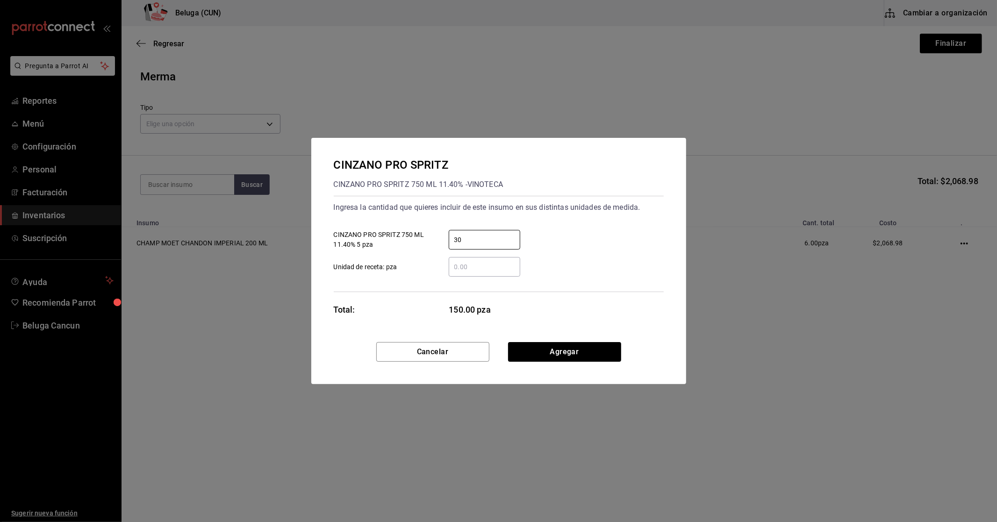
drag, startPoint x: 488, startPoint y: 236, endPoint x: 383, endPoint y: 232, distance: 104.4
click at [383, 232] on label "30 ​ CINZANO PRO SPRITZ 750 ML 11.40% 5 pza" at bounding box center [427, 240] width 187 height 20
type input "6"
click button "Agregar" at bounding box center [564, 352] width 113 height 20
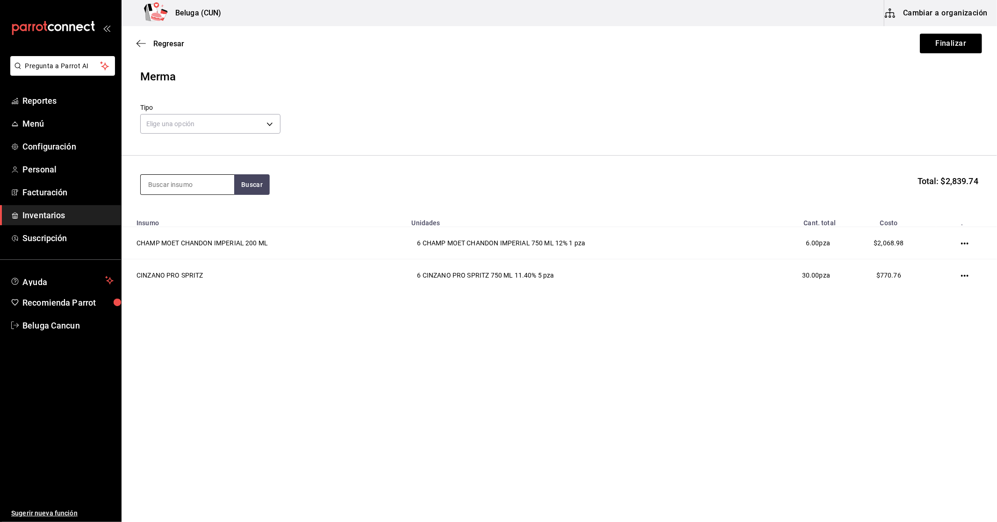
click at [221, 184] on input at bounding box center [188, 185] width 94 height 20
type input "midori"
click at [203, 217] on div "LICOR MIDORI" at bounding box center [187, 211] width 79 height 11
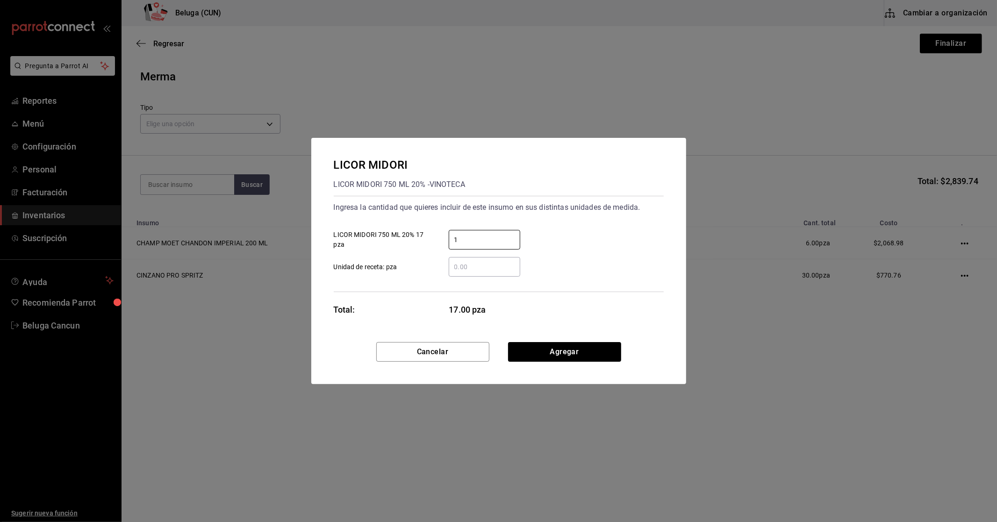
type input "1"
click button "Agregar" at bounding box center [564, 352] width 113 height 20
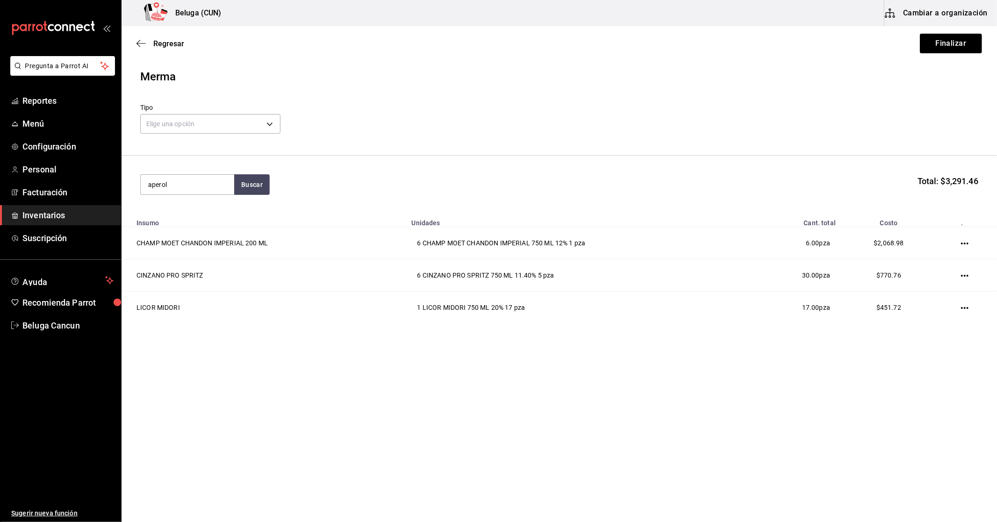
type input "aperol"
click at [180, 231] on div "LICOR APEROL 700 ML 11% - VINOTECA" at bounding box center [187, 227] width 79 height 20
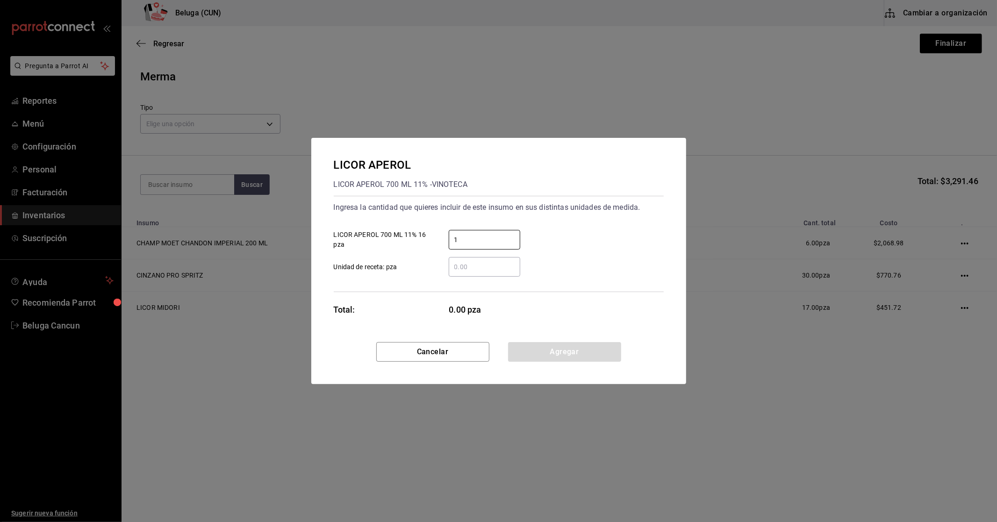
type input "1"
click button "Agregar" at bounding box center [564, 352] width 113 height 20
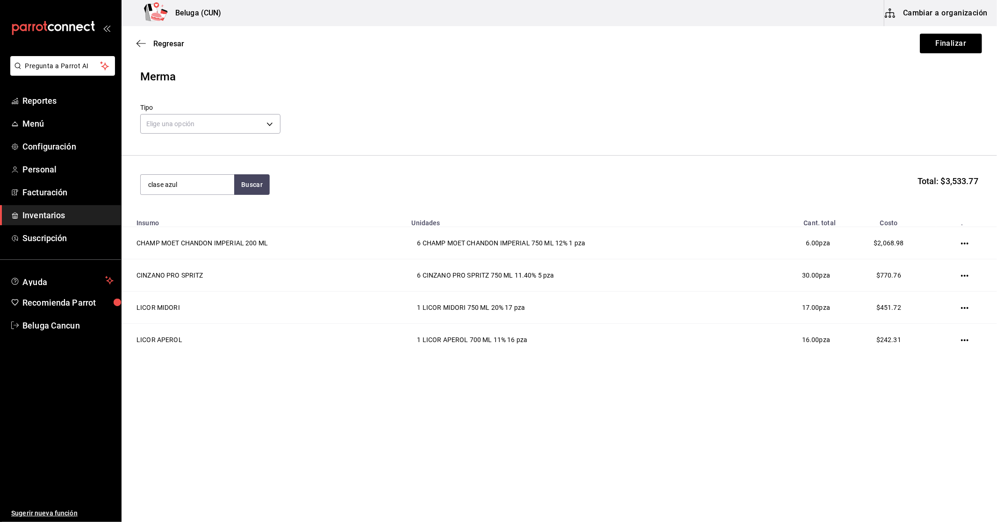
type input "clase azul"
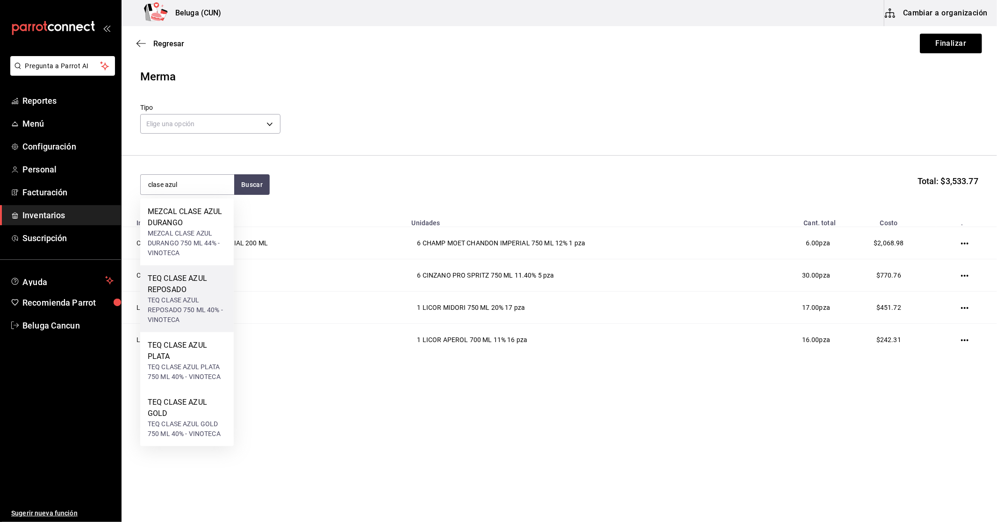
click at [188, 308] on div "TEQ CLASE AZUL REPOSADO 750 ML 40% - VINOTECA" at bounding box center [187, 310] width 79 height 29
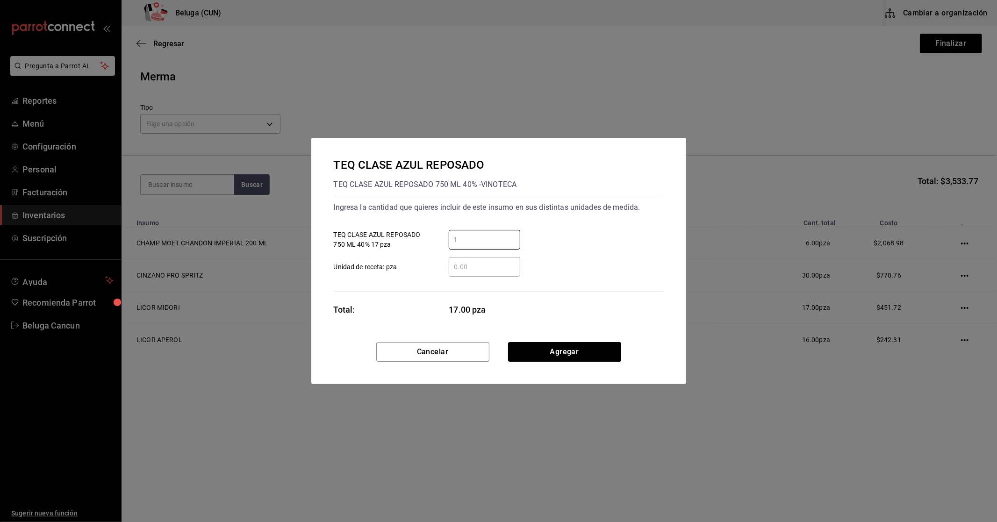
type input "1"
click button "Agregar" at bounding box center [564, 352] width 113 height 20
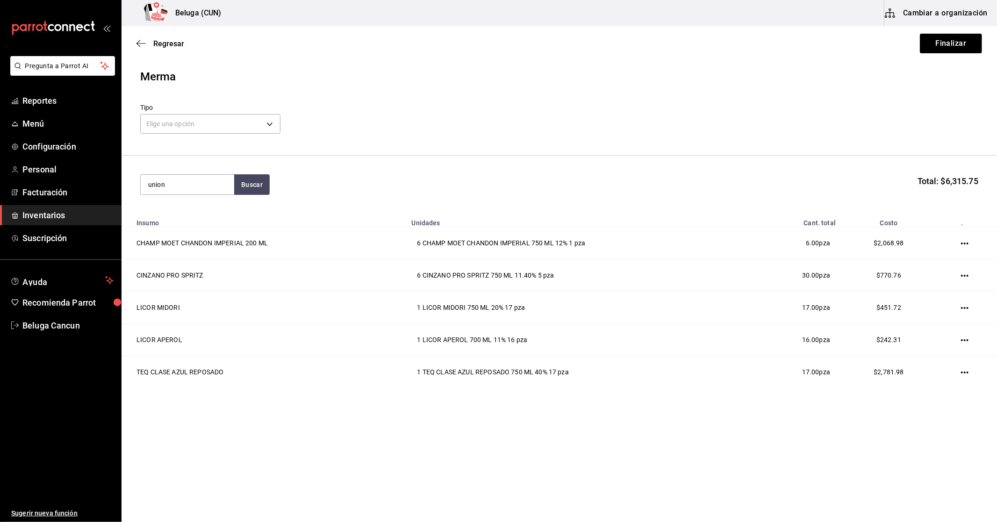
type input "union"
click at [195, 238] on div "MEZCAL UNION JOVEN 700 ML 35% - VINOTECA" at bounding box center [187, 239] width 79 height 20
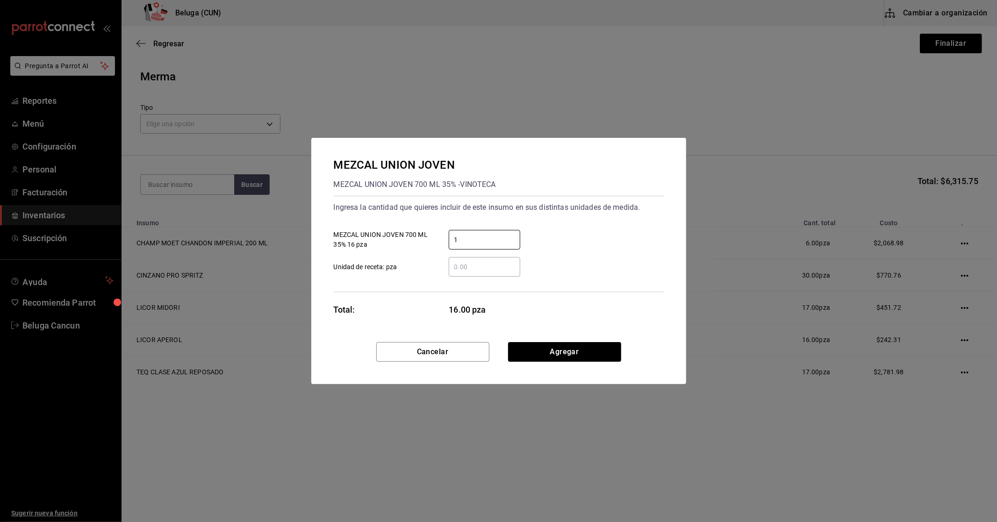
type input "1"
click button "Agregar" at bounding box center [564, 352] width 113 height 20
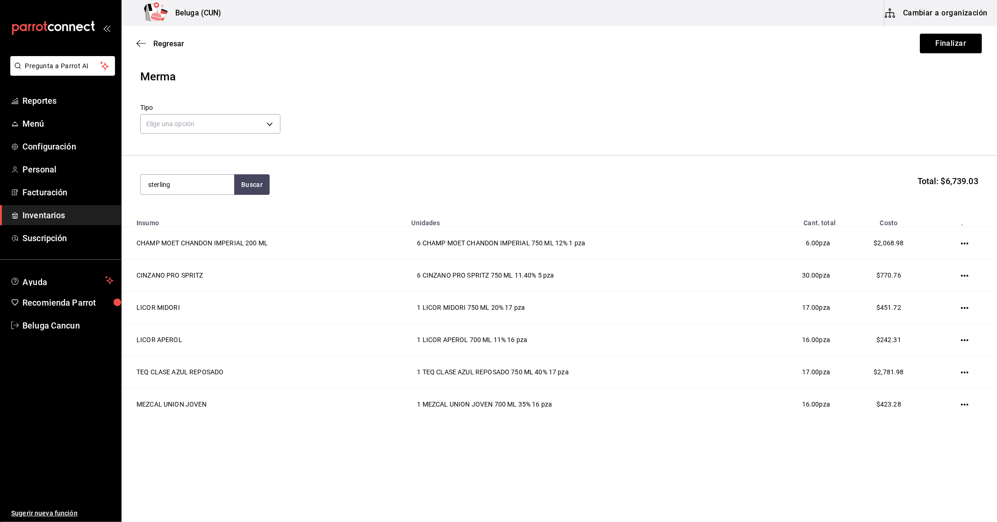
type input "sterling"
click at [195, 238] on div "BCO STERLING VINTNERS COLLECCION CHARD" at bounding box center [187, 223] width 79 height 34
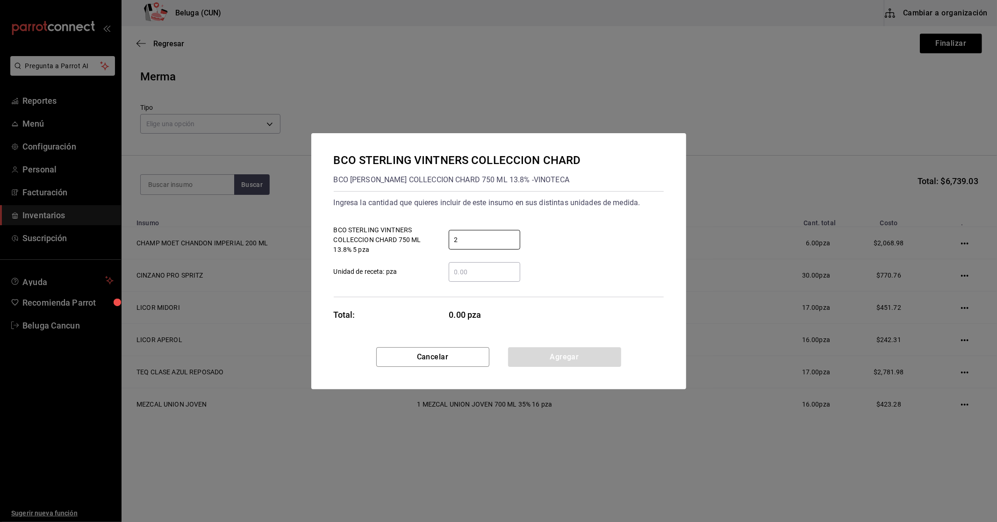
type input "2"
click button "Agregar" at bounding box center [564, 357] width 113 height 20
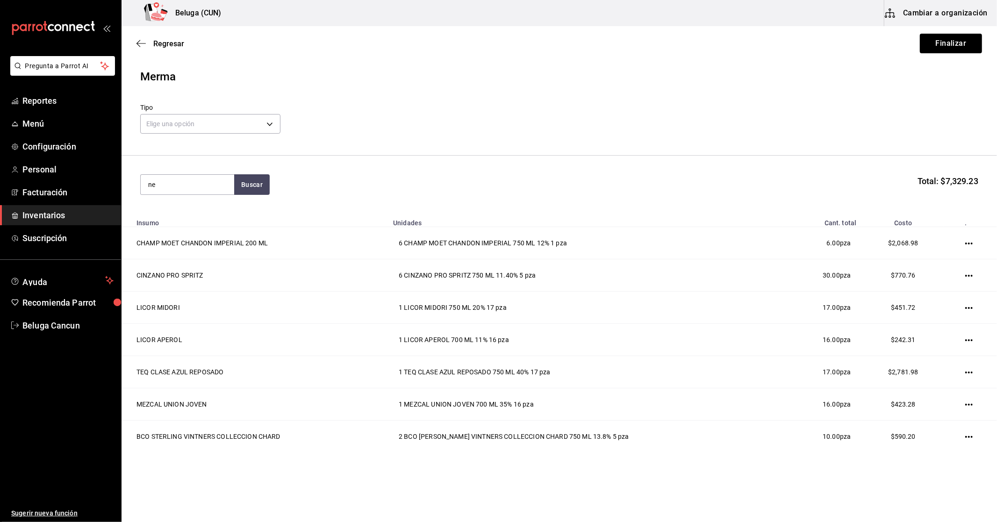
type input "n"
type input "e"
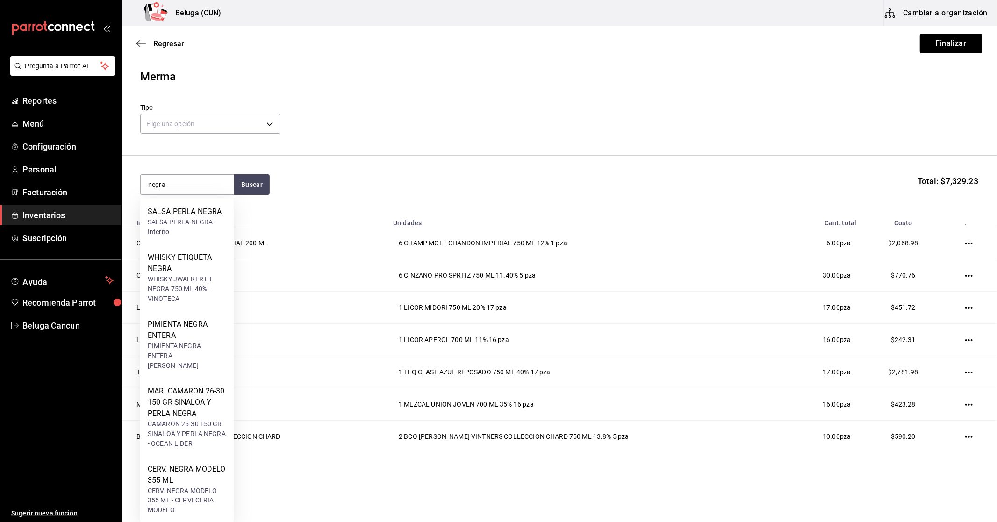
type input "negra"
click at [195, 276] on div "WHISKY JWALKER ET NEGRA 750 ML 40% - VINOTECA" at bounding box center [187, 289] width 79 height 29
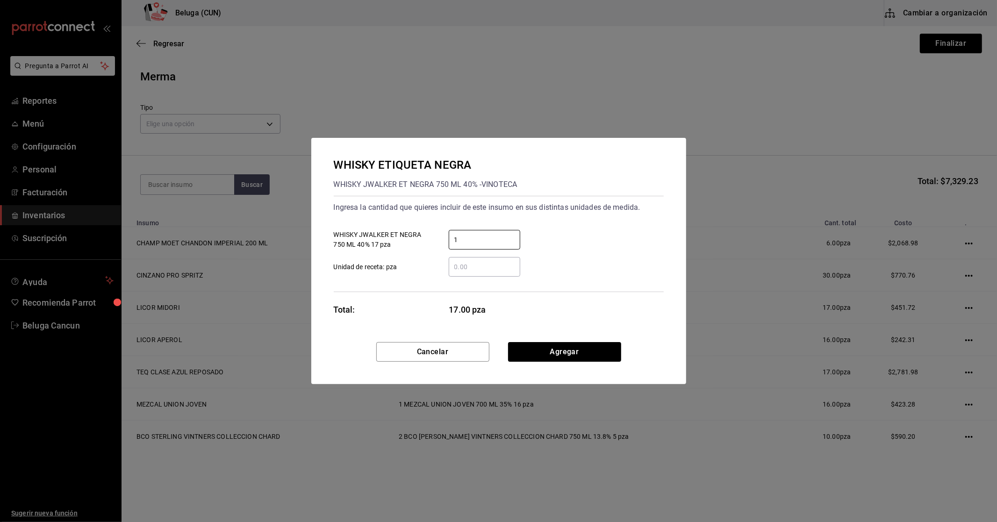
type input "1"
click button "Agregar" at bounding box center [564, 352] width 113 height 20
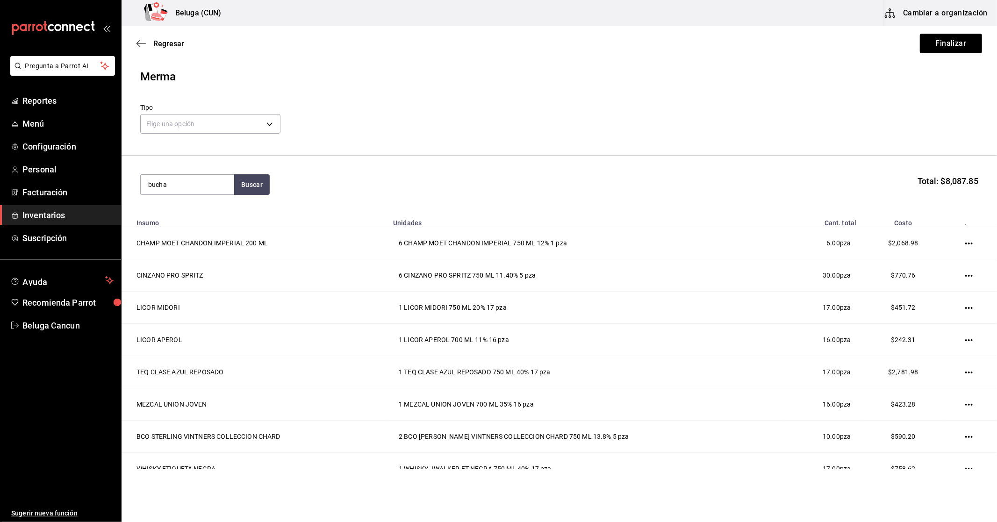
type input "bucha"
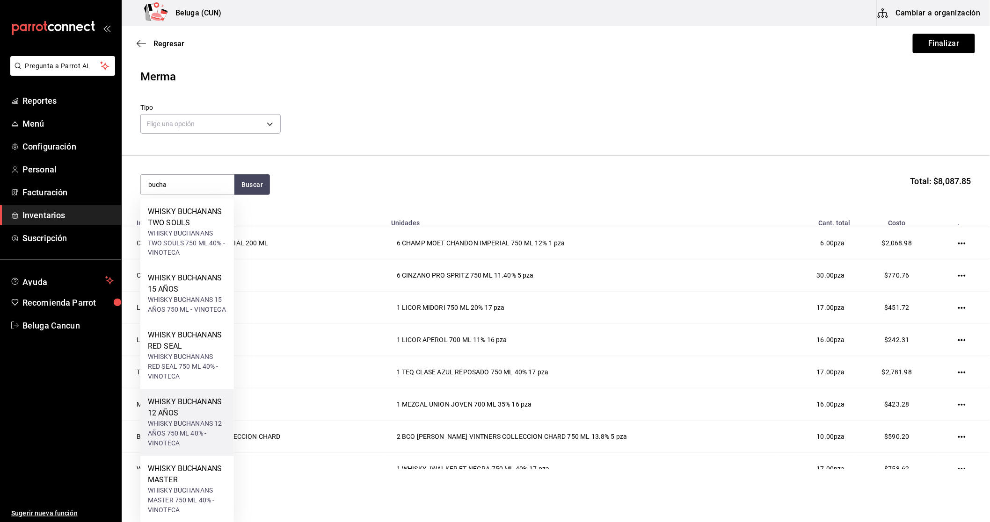
click at [171, 412] on div "WHISKY BUCHANANS 12 AÑOS" at bounding box center [187, 408] width 79 height 22
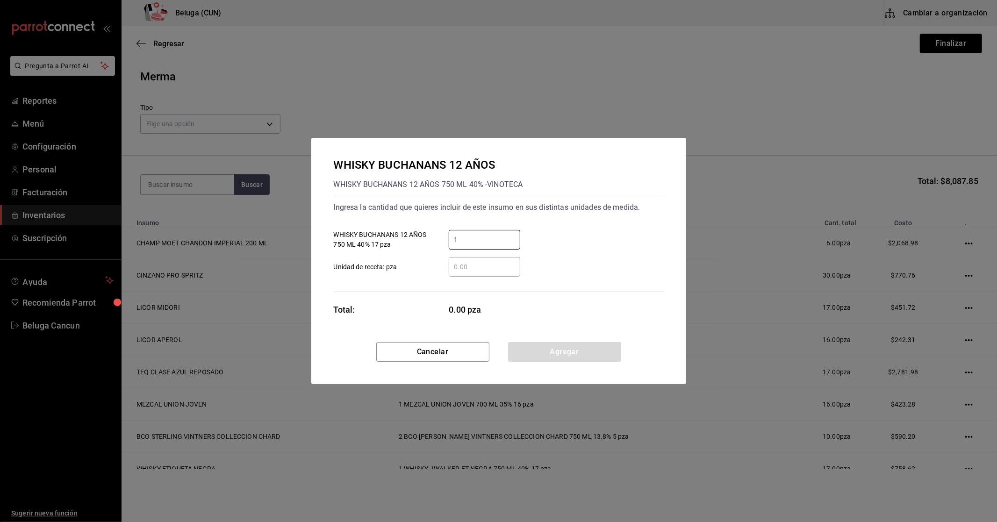
type input "1"
click button "Agregar" at bounding box center [564, 352] width 113 height 20
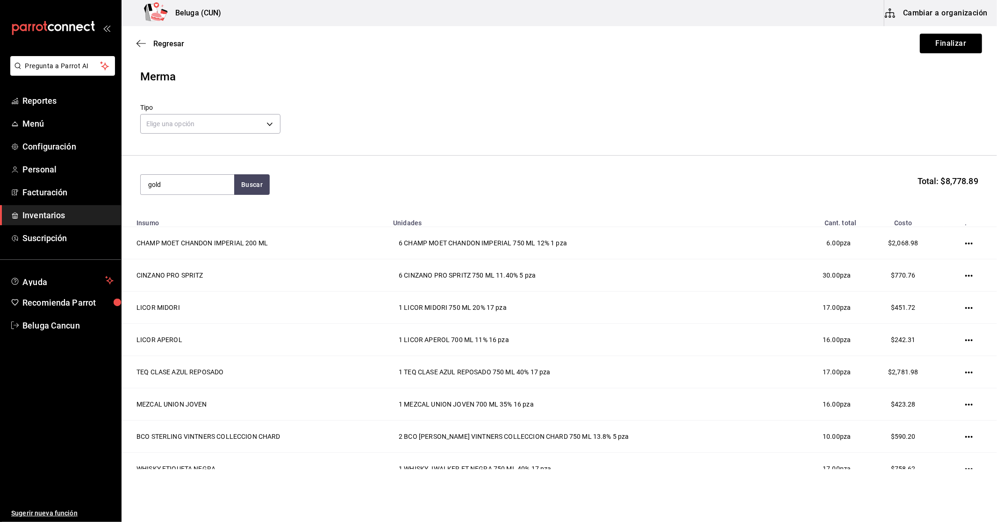
type input "gold"
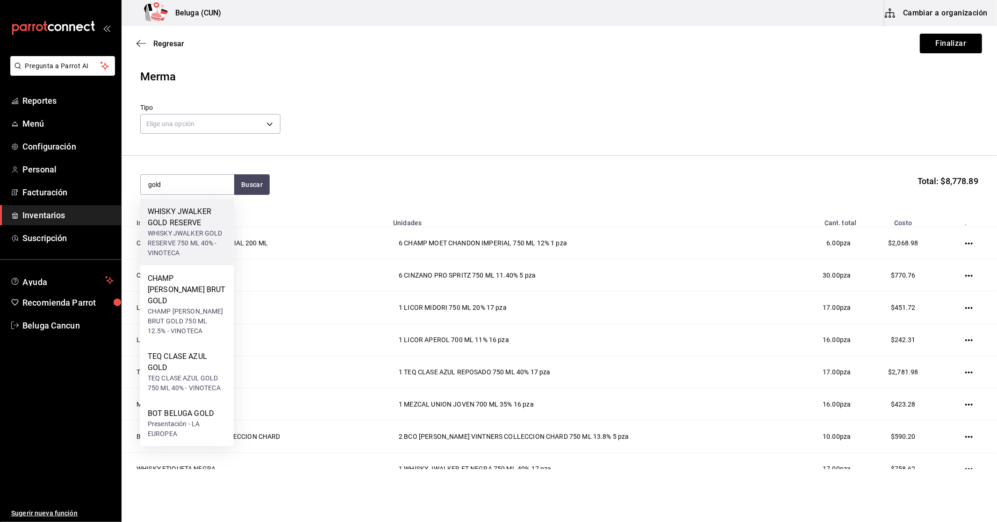
click at [189, 229] on div "WHISKY JWALKER GOLD RESERVE 750 ML 40% - VINOTECA" at bounding box center [187, 243] width 79 height 29
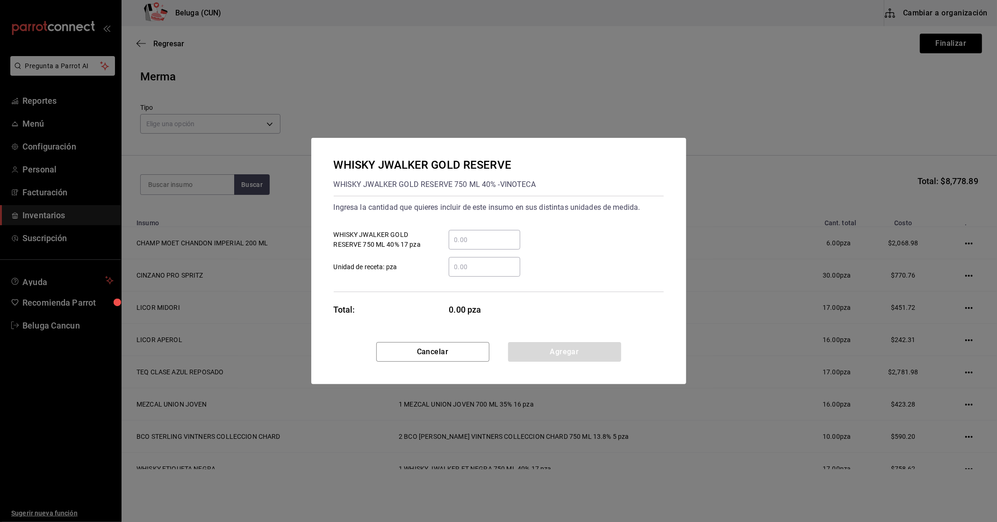
click at [482, 245] on input "​ WHISKY JWALKER GOLD RESERVE 750 ML 40% 17 pza" at bounding box center [485, 239] width 72 height 11
type input "1"
click at [562, 354] on button "Agregar" at bounding box center [564, 352] width 113 height 20
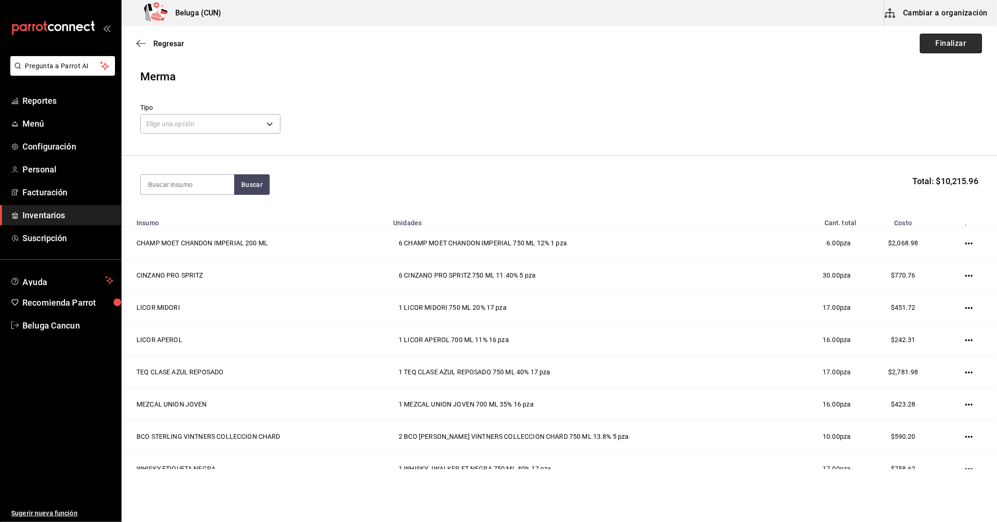
click at [933, 45] on button "Finalizar" at bounding box center [951, 44] width 62 height 20
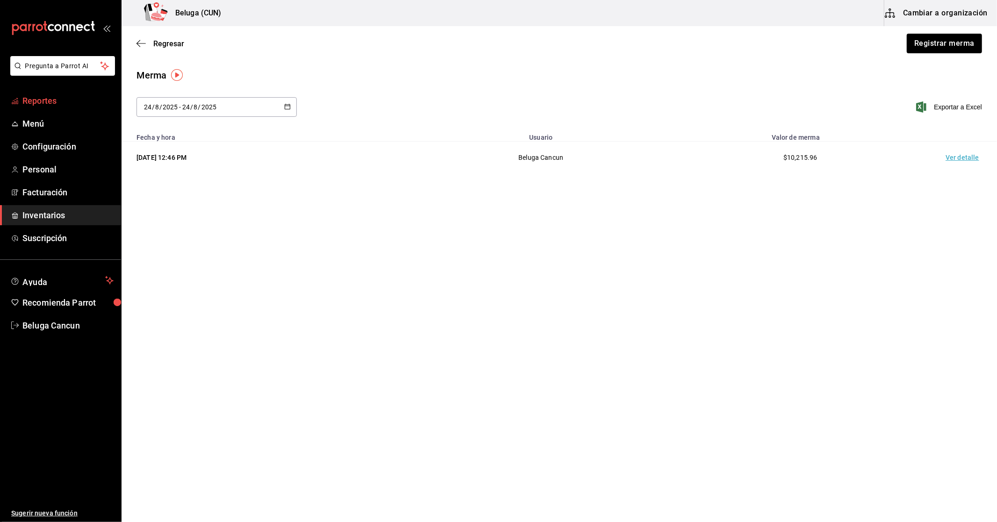
click at [35, 101] on span "Reportes" at bounding box center [67, 100] width 91 height 13
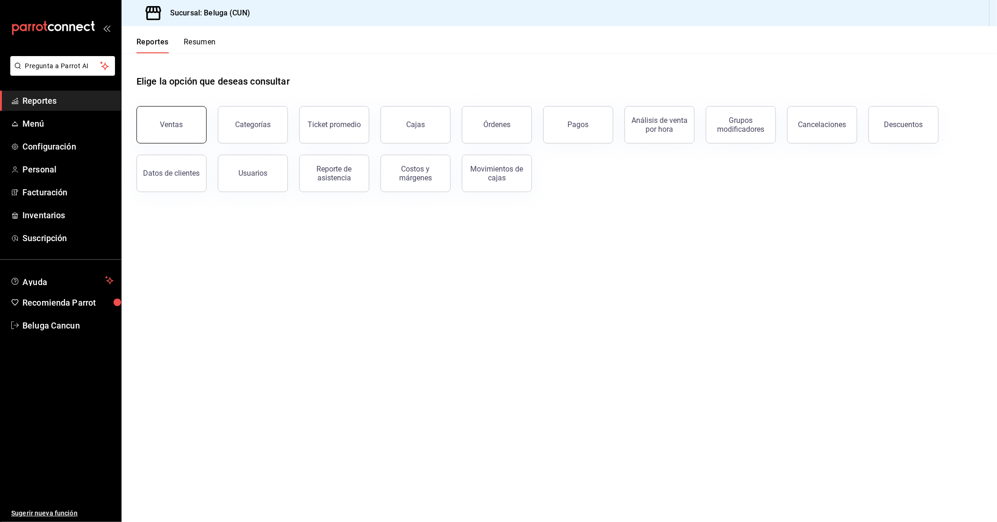
click at [165, 114] on button "Ventas" at bounding box center [172, 124] width 70 height 37
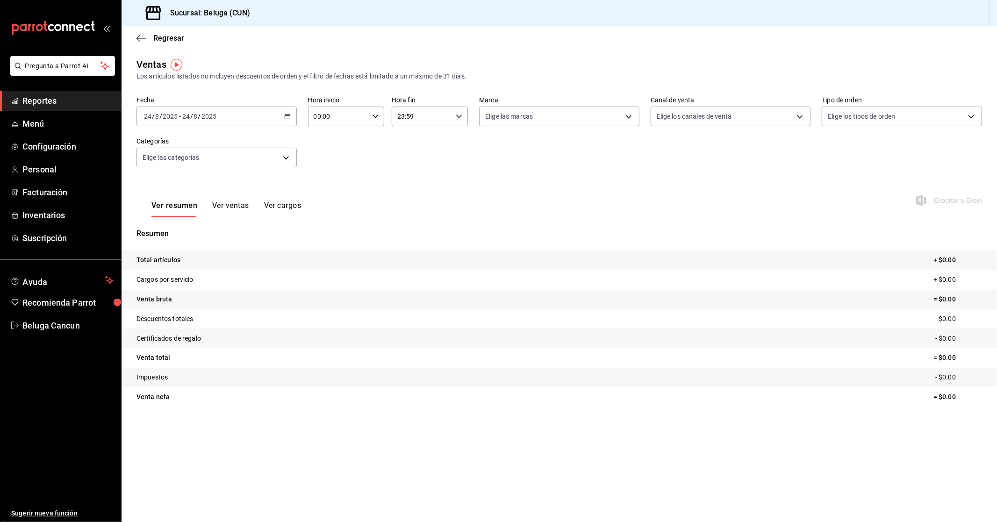
click at [289, 116] on icon "button" at bounding box center [287, 116] width 7 height 7
click at [174, 228] on span "Rango de fechas" at bounding box center [181, 229] width 72 height 10
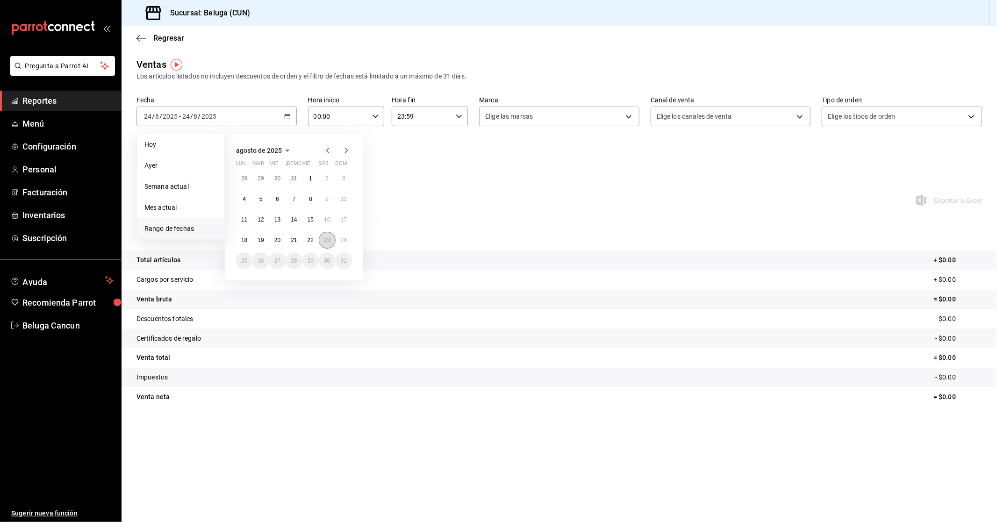
click at [328, 239] on abbr "23" at bounding box center [327, 240] width 6 height 7
click at [342, 238] on abbr "24" at bounding box center [344, 240] width 6 height 7
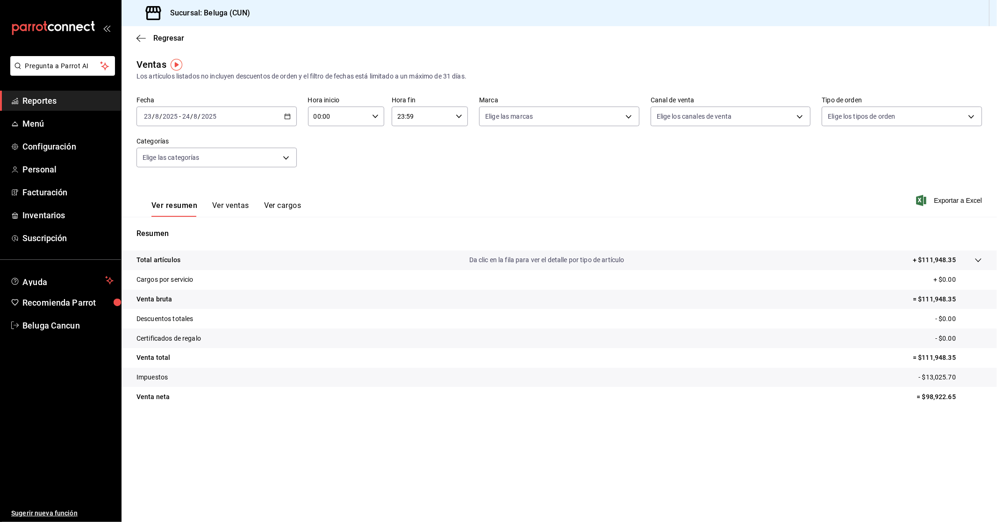
click at [376, 117] on \(Stroke\) "button" at bounding box center [376, 116] width 6 height 3
click at [325, 157] on span "10" at bounding box center [327, 157] width 23 height 7
type input "10:00"
click at [464, 117] on div at bounding box center [498, 261] width 997 height 522
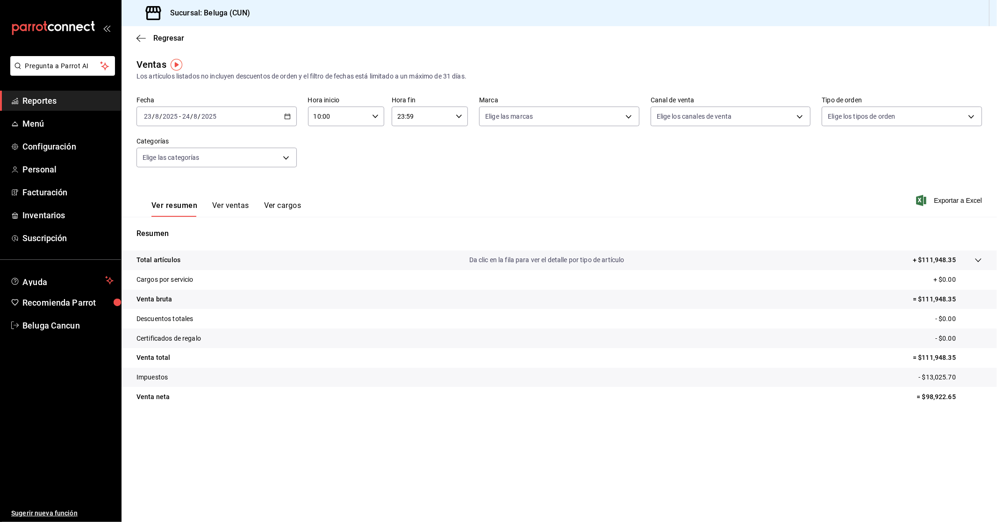
click at [460, 115] on icon "button" at bounding box center [459, 116] width 7 height 7
click at [407, 188] on span "04" at bounding box center [410, 187] width 23 height 7
type input "04:59"
click at [337, 161] on div at bounding box center [498, 261] width 997 height 522
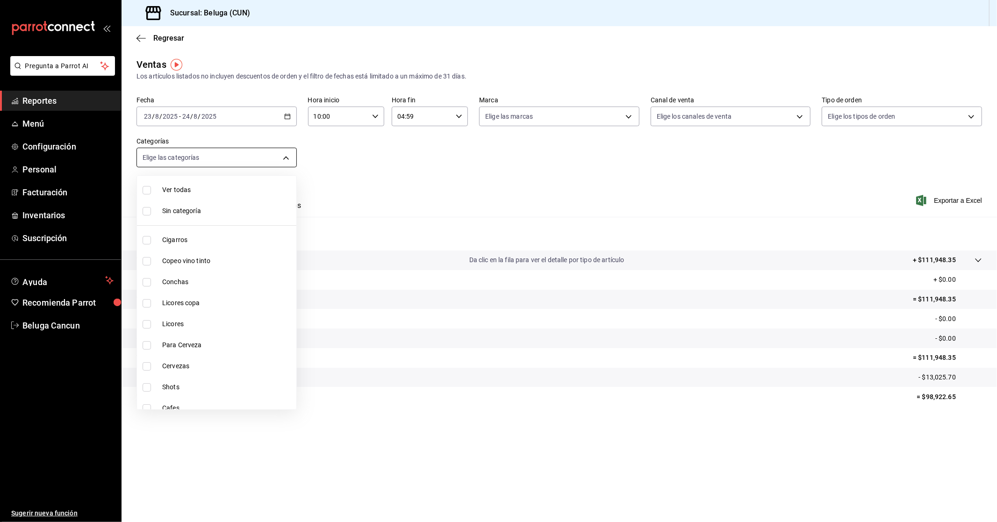
click at [291, 161] on body "Pregunta a Parrot AI Reportes Menú Configuración Personal Facturación Inventari…" at bounding box center [498, 261] width 997 height 522
click at [315, 162] on div at bounding box center [498, 261] width 997 height 522
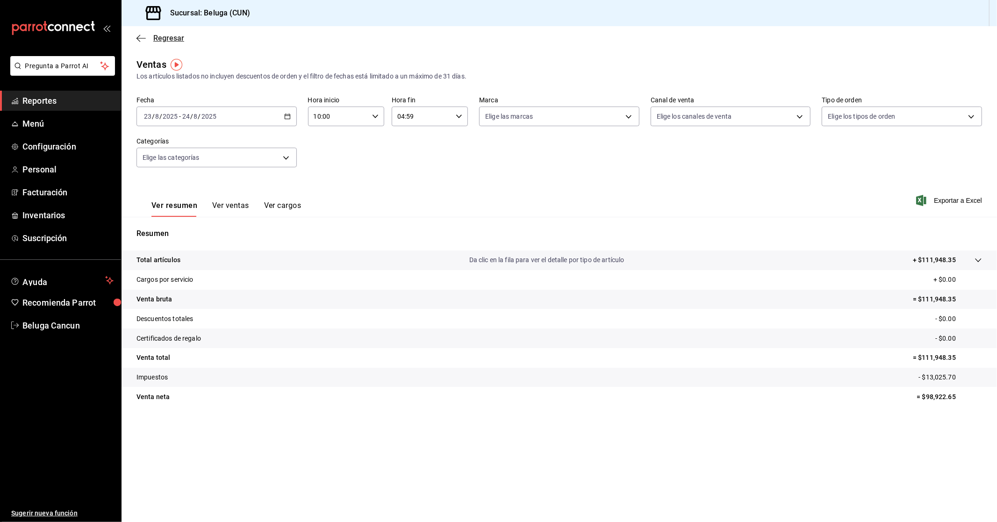
click at [173, 41] on span "Regresar" at bounding box center [168, 38] width 31 height 9
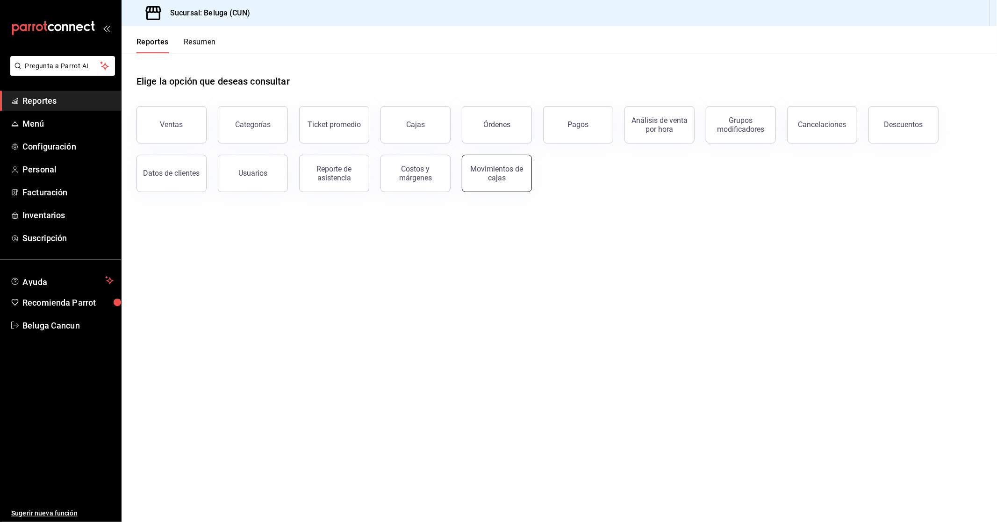
click at [493, 166] on div "Movimientos de cajas" at bounding box center [497, 174] width 58 height 18
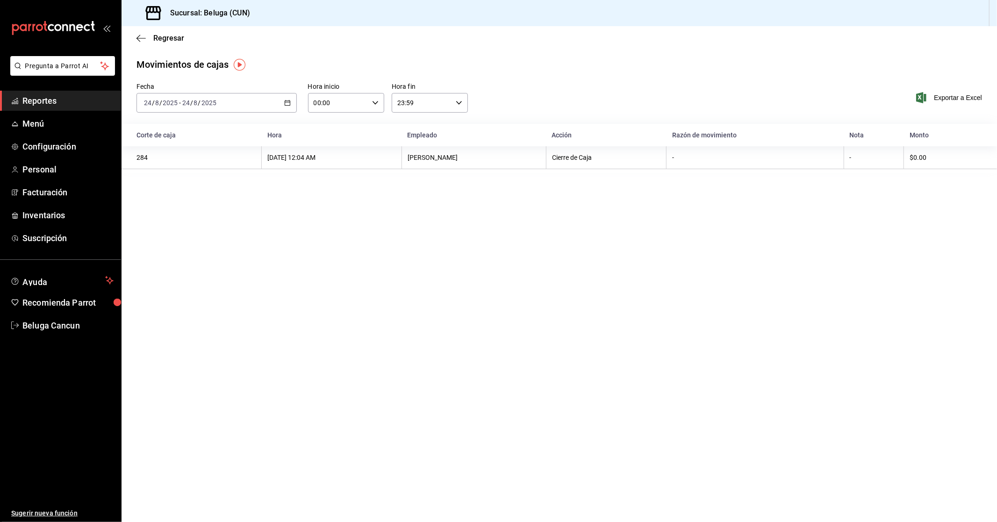
click at [283, 101] on div "[DATE] [DATE] - [DATE] [DATE]" at bounding box center [217, 103] width 160 height 20
click at [172, 234] on span "Rango de fechas" at bounding box center [181, 236] width 72 height 10
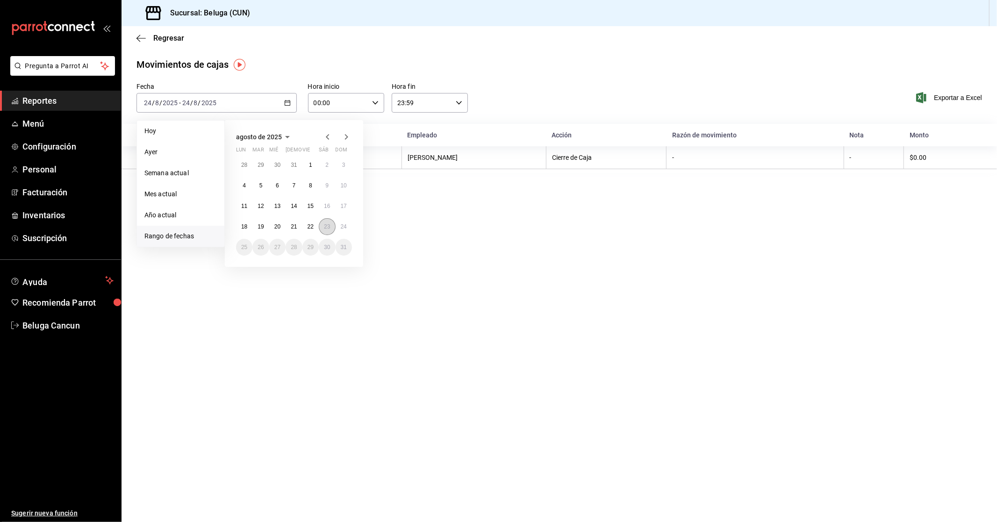
click at [323, 226] on button "23" at bounding box center [327, 226] width 16 height 17
click at [341, 220] on button "24" at bounding box center [344, 226] width 16 height 17
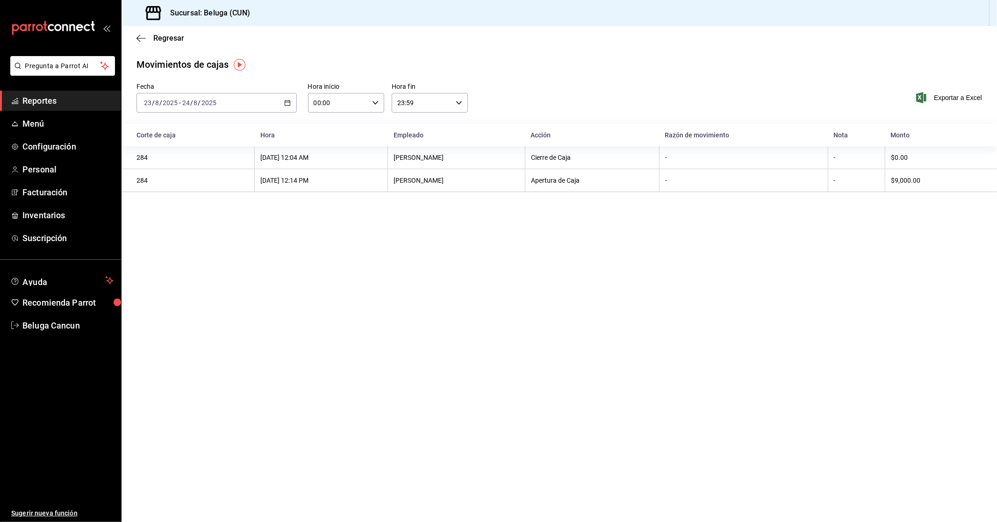
click at [376, 96] on div "00:00 Hora inicio" at bounding box center [346, 103] width 76 height 20
click at [330, 145] on button "10" at bounding box center [327, 144] width 35 height 19
type input "10:00"
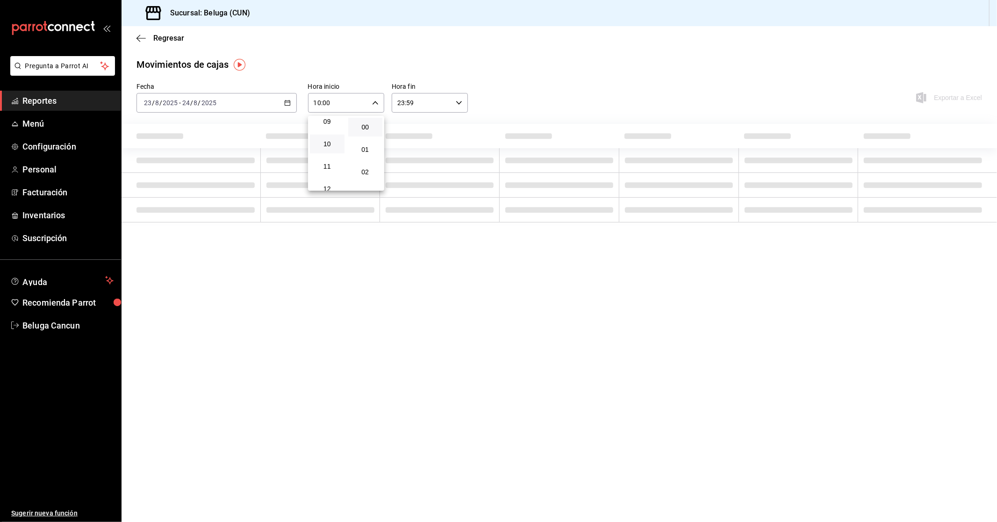
click at [440, 97] on div at bounding box center [498, 261] width 997 height 522
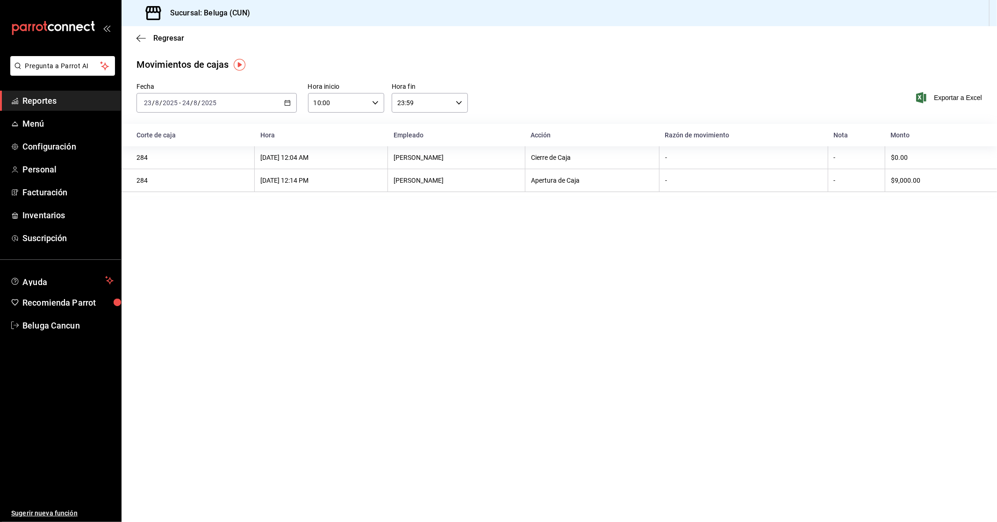
click at [455, 99] on div "23:59 Hora fin" at bounding box center [430, 103] width 76 height 20
click at [414, 123] on span "04" at bounding box center [410, 121] width 23 height 7
type input "04:59"
click at [351, 260] on div at bounding box center [498, 261] width 997 height 522
